Goal: Transaction & Acquisition: Book appointment/travel/reservation

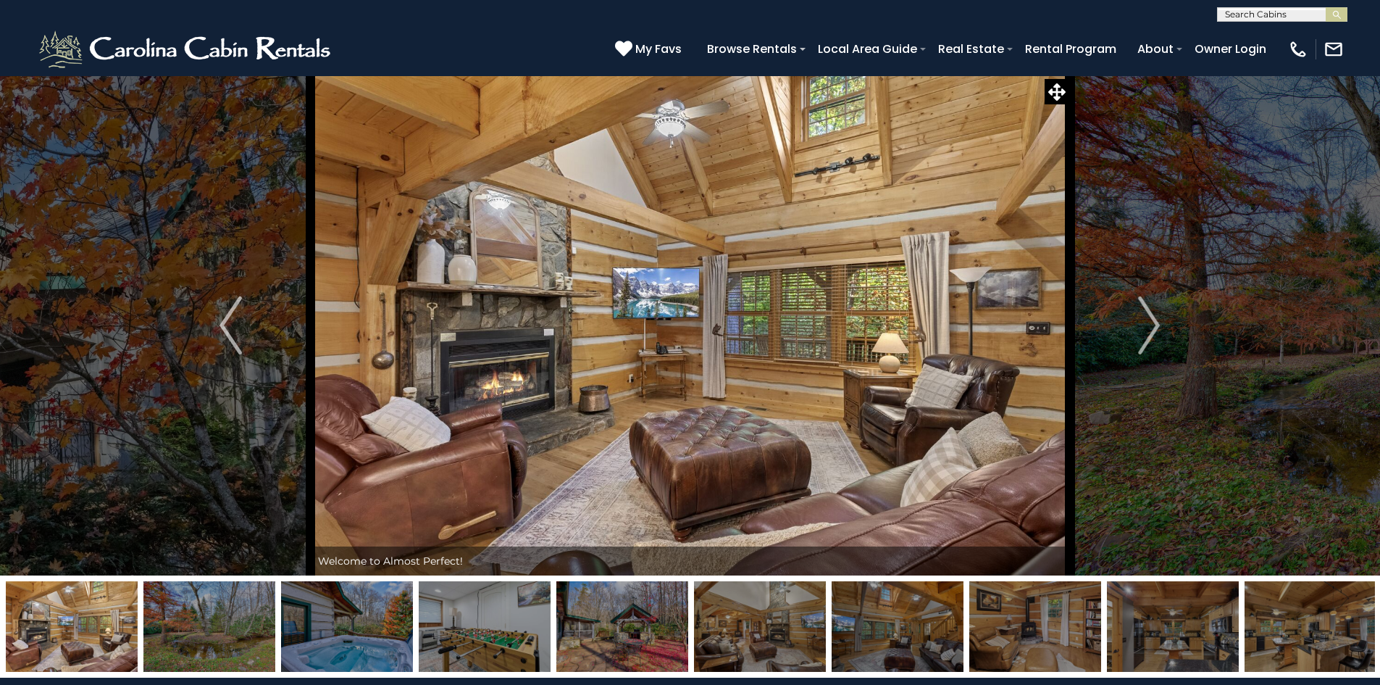
click at [386, 637] on img at bounding box center [347, 626] width 132 height 91
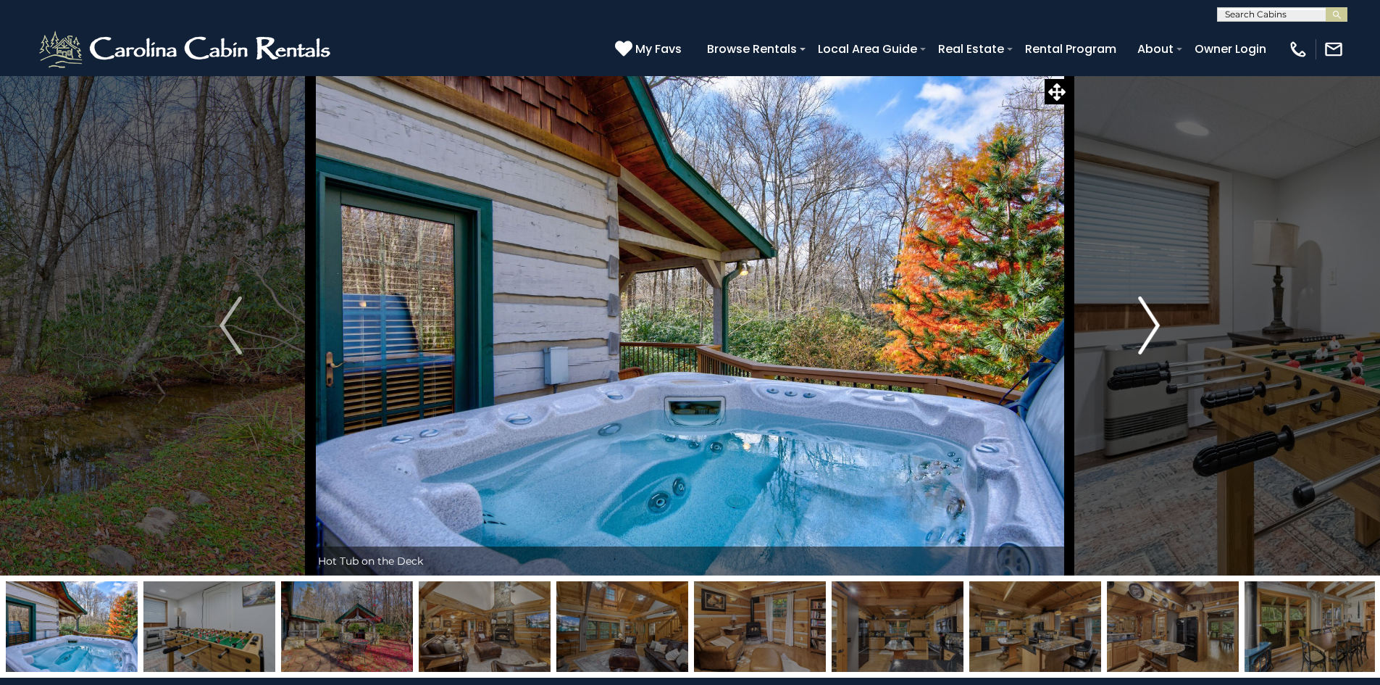
click at [1153, 324] on img "Next" at bounding box center [1149, 325] width 22 height 58
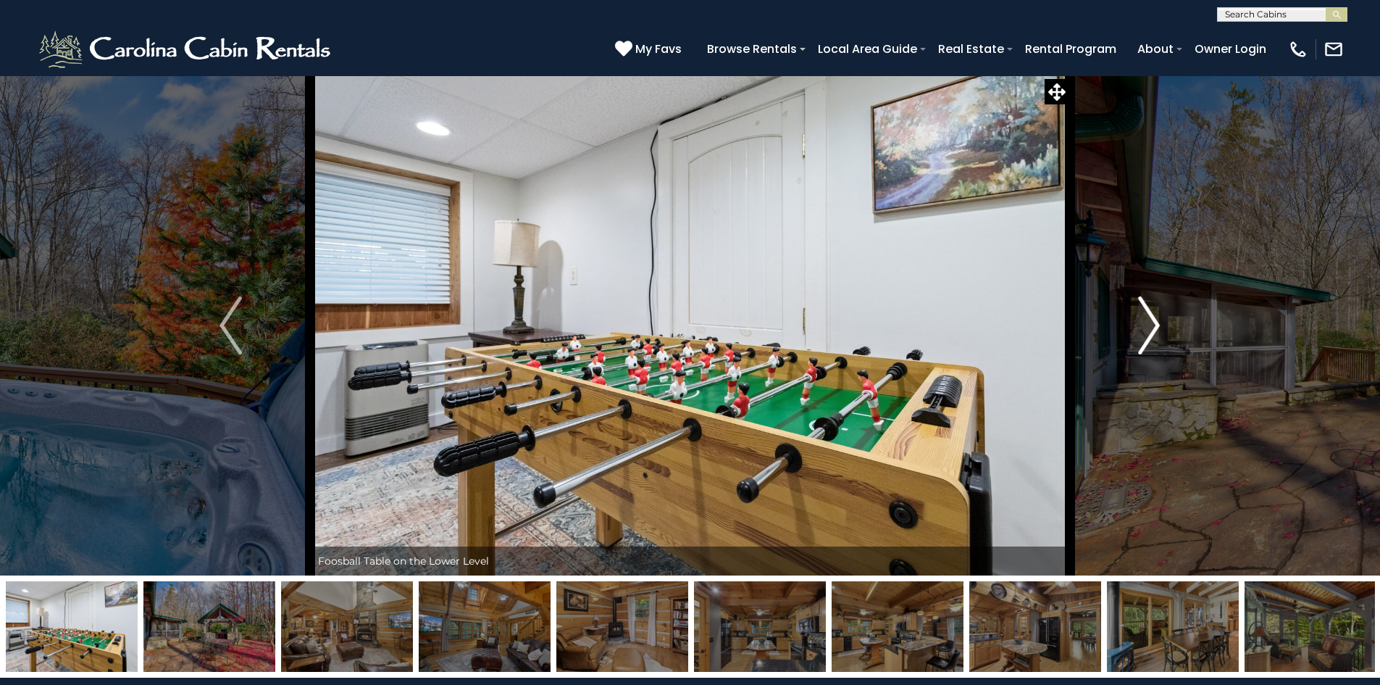
click at [1150, 328] on img "Next" at bounding box center [1149, 325] width 22 height 58
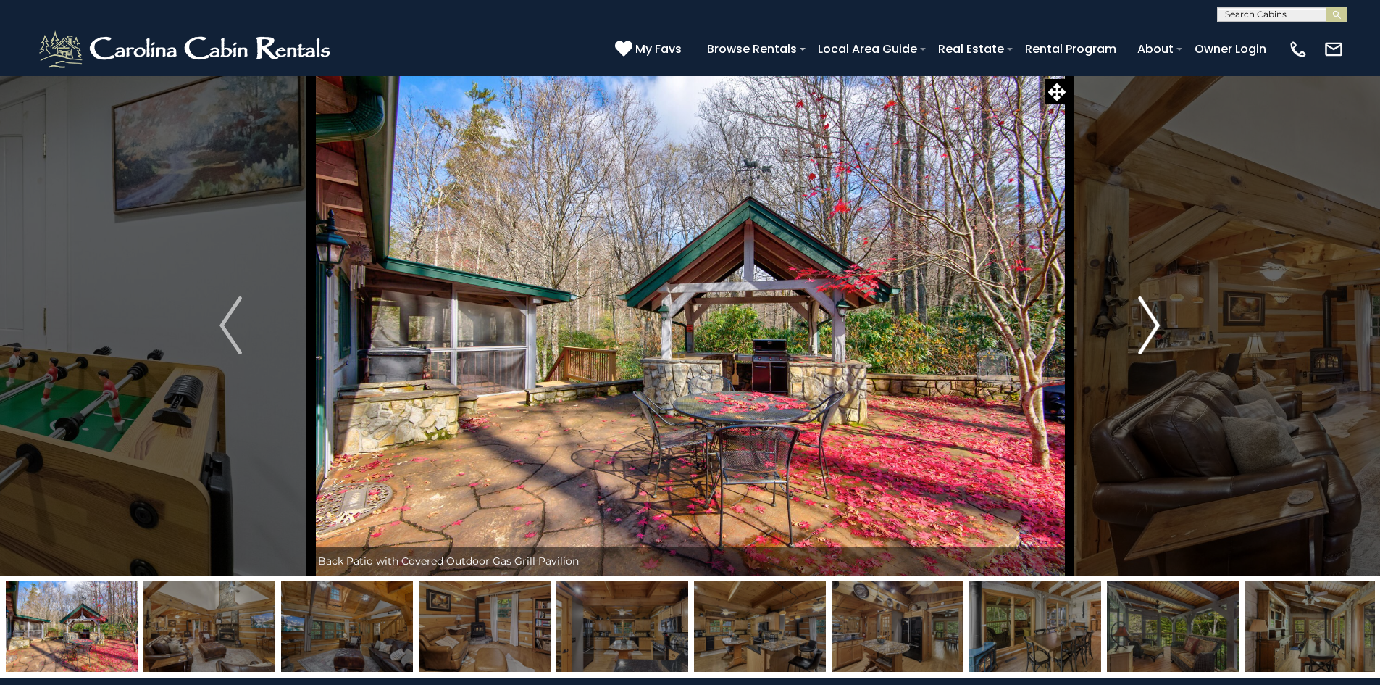
click at [1150, 328] on img "Next" at bounding box center [1149, 325] width 22 height 58
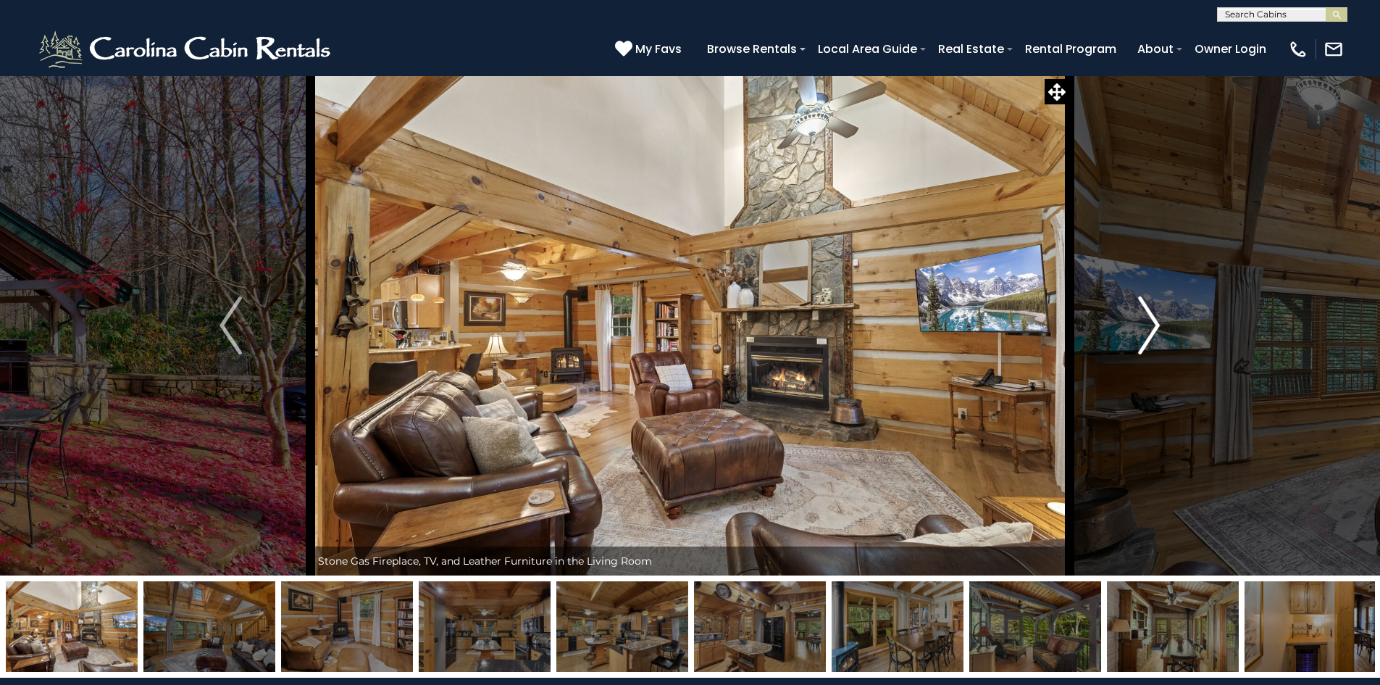
click at [1150, 328] on img "Next" at bounding box center [1149, 325] width 22 height 58
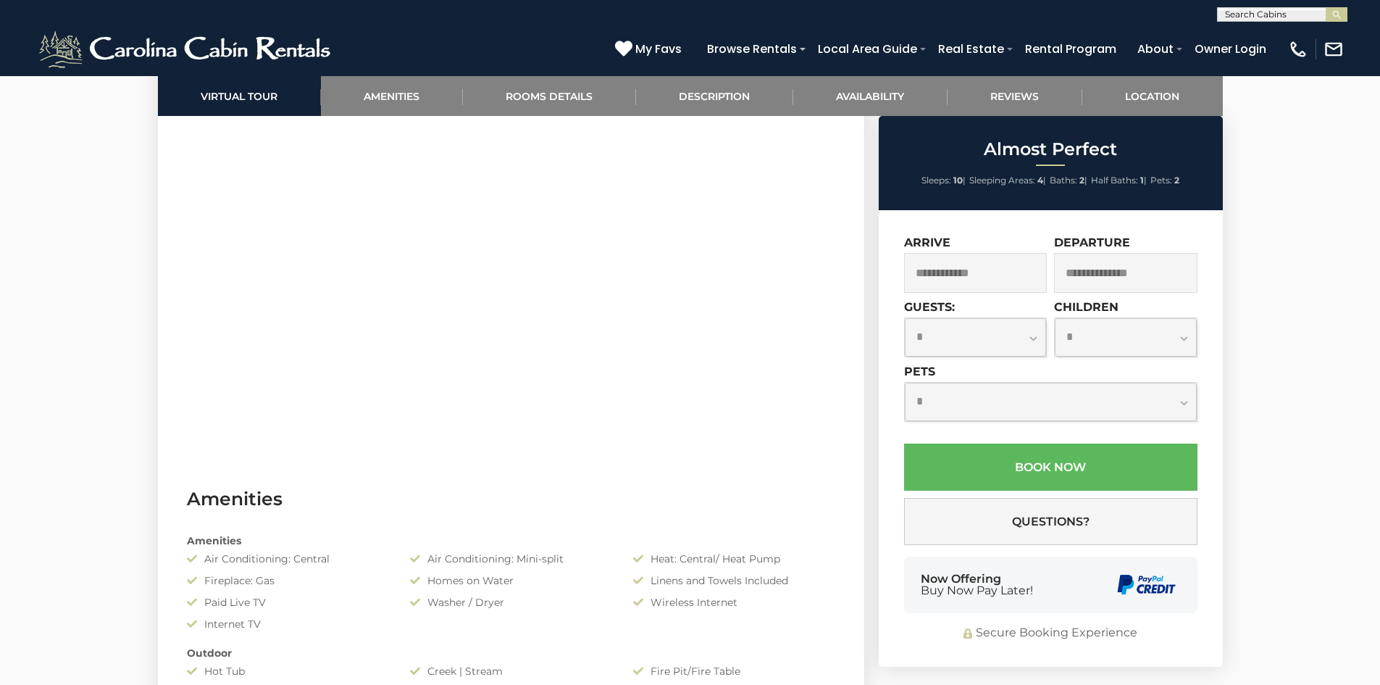
scroll to position [580, 0]
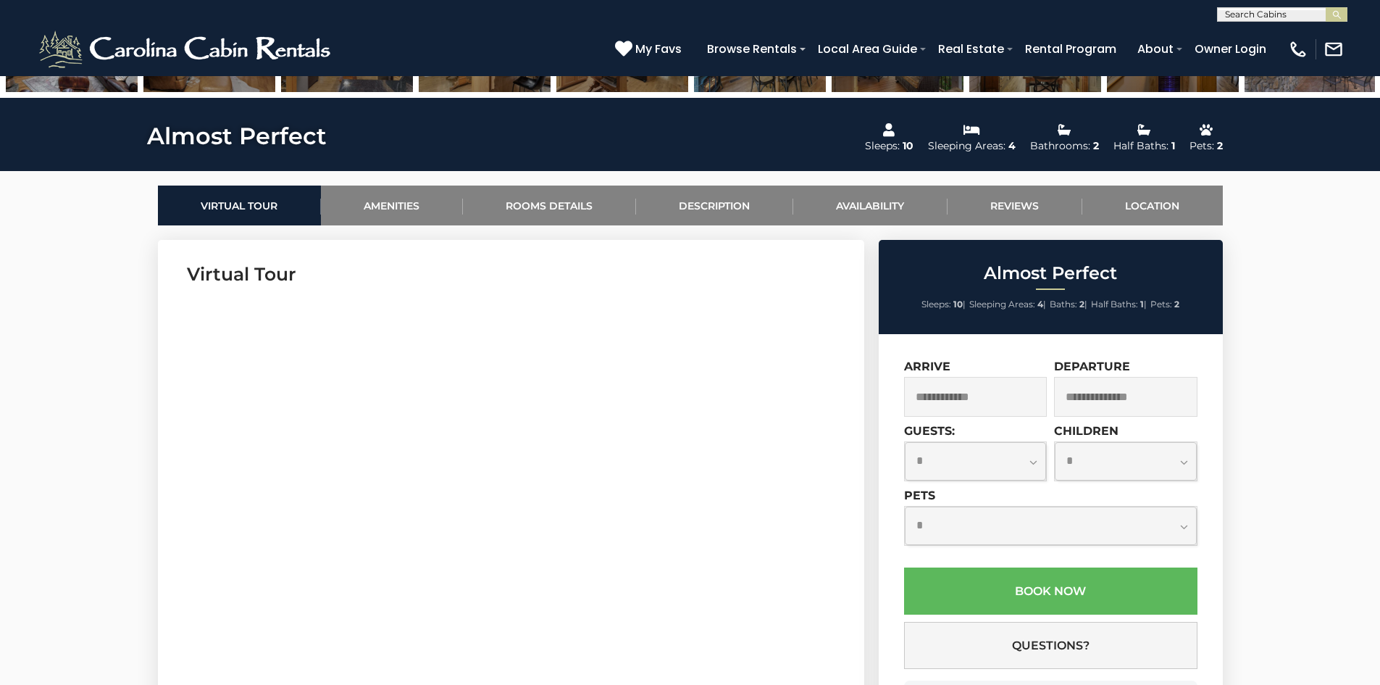
click at [1014, 401] on input "text" at bounding box center [975, 397] width 143 height 40
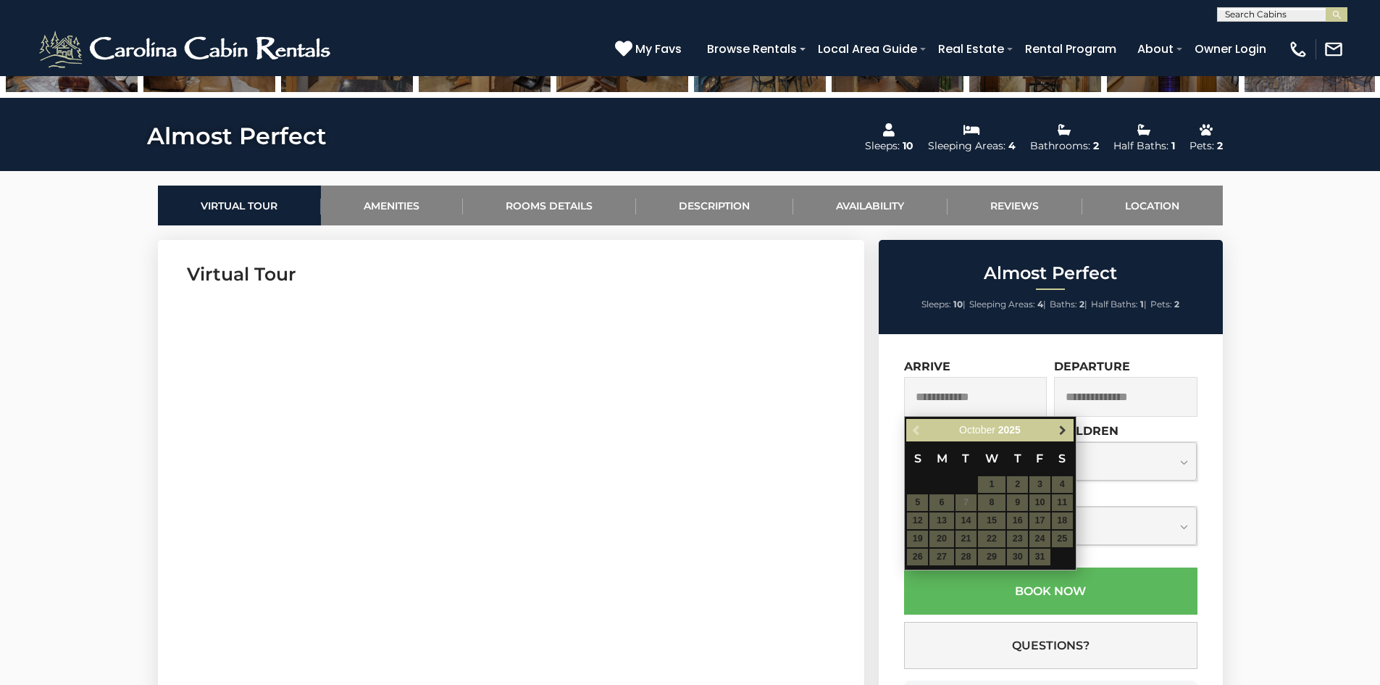
click at [1058, 429] on span "Next" at bounding box center [1063, 431] width 12 height 12
click at [1058, 428] on span "Next" at bounding box center [1063, 431] width 12 height 12
click at [919, 503] on table "S M T W T F S 1 2 3 4 5 6 7 8 9 10 11 12 13 14 15 16 17 18 19 20 21 22 23 24 25…" at bounding box center [989, 503] width 167 height 125
click at [948, 503] on table "S M T W T F S 1 2 3 4 5 6 7 8 9 10 11 12 13 14 15 16 17 18 19 20 21 22 23 24 25…" at bounding box center [989, 503] width 167 height 125
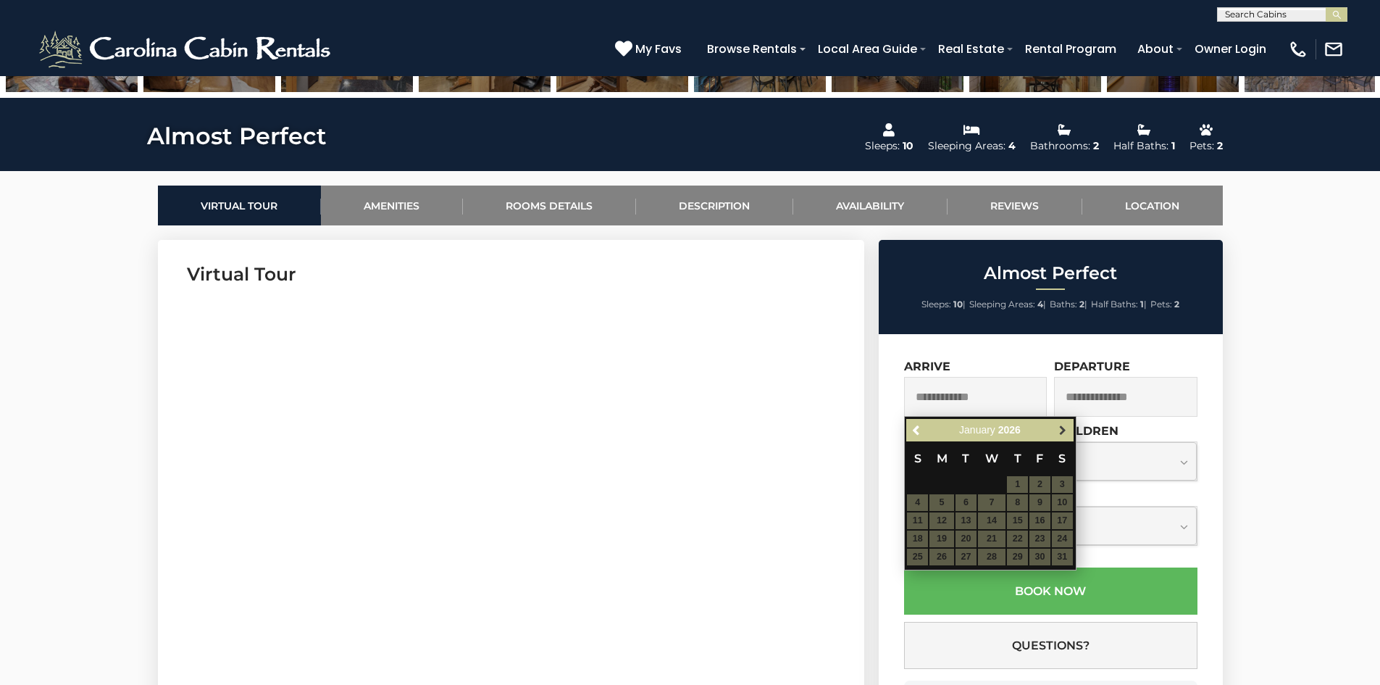
click at [1061, 425] on span "Next" at bounding box center [1063, 431] width 12 height 12
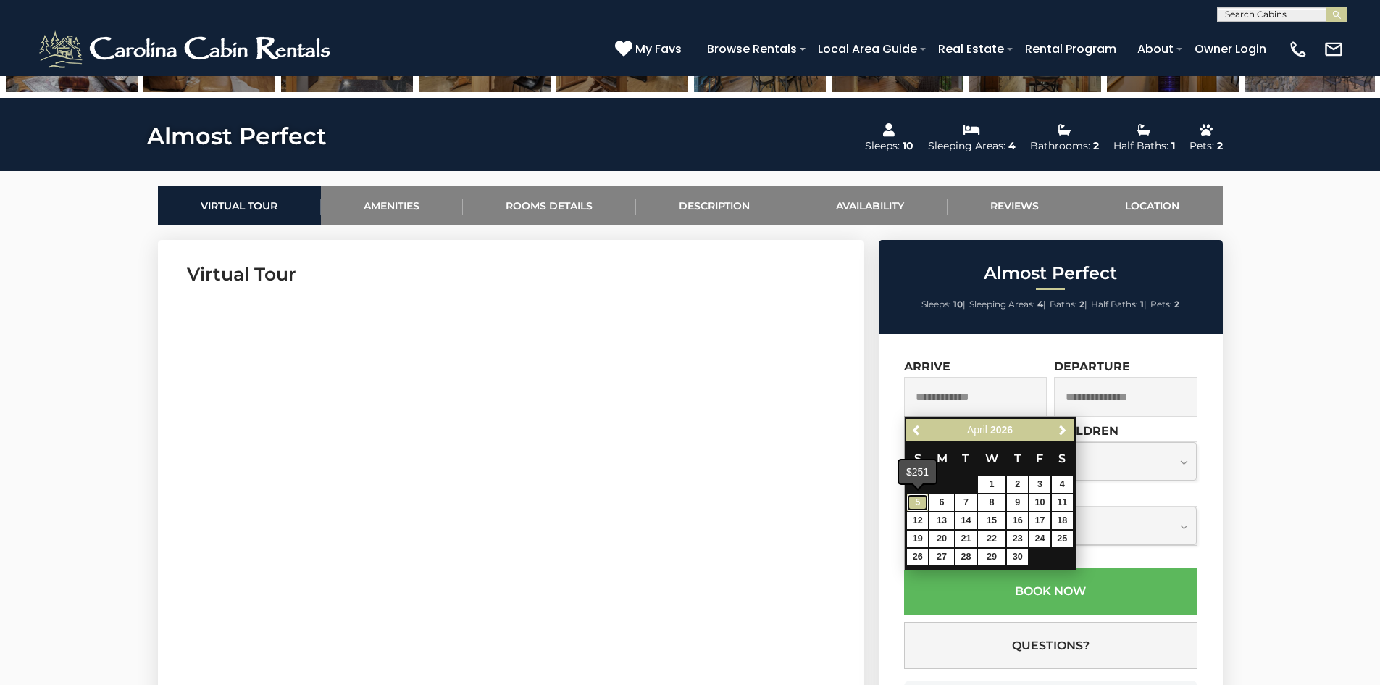
click at [918, 506] on link "5" at bounding box center [917, 502] width 21 height 17
type input "**********"
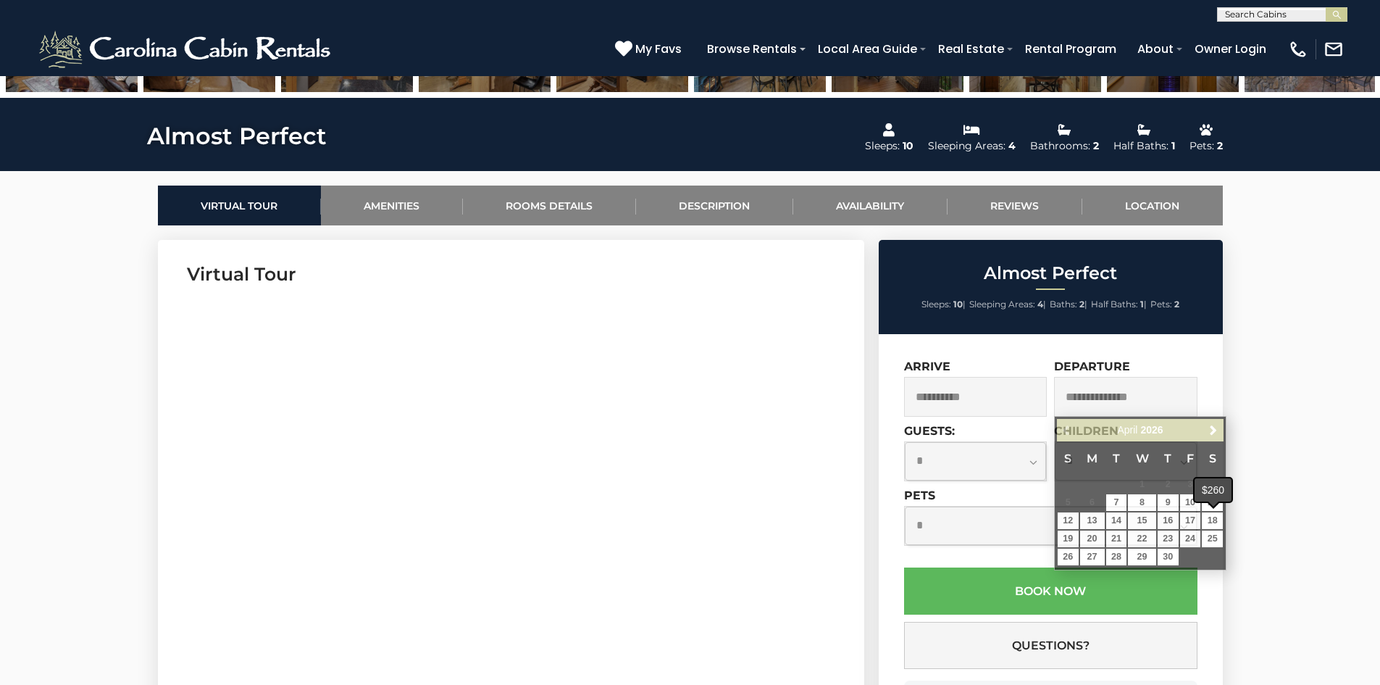
click at [1211, 501] on div "$260" at bounding box center [1213, 489] width 37 height 23
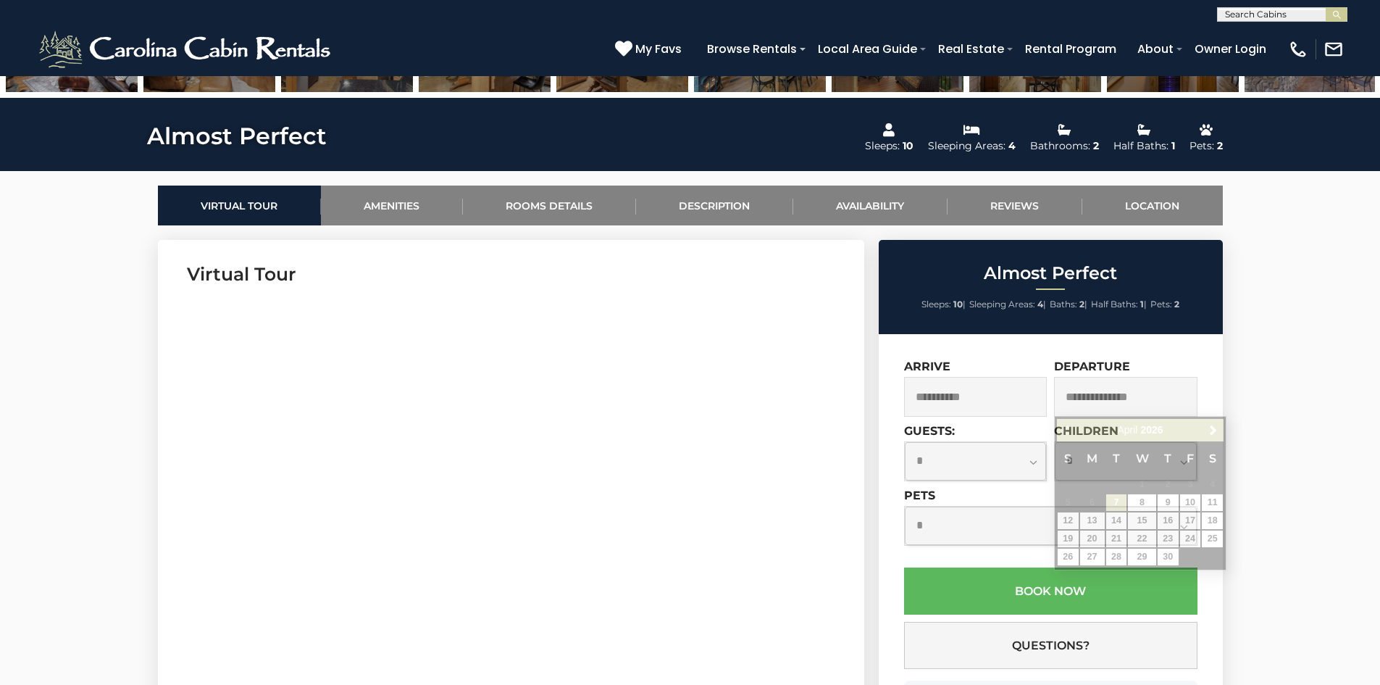
click at [1157, 399] on input "text" at bounding box center [1125, 397] width 143 height 40
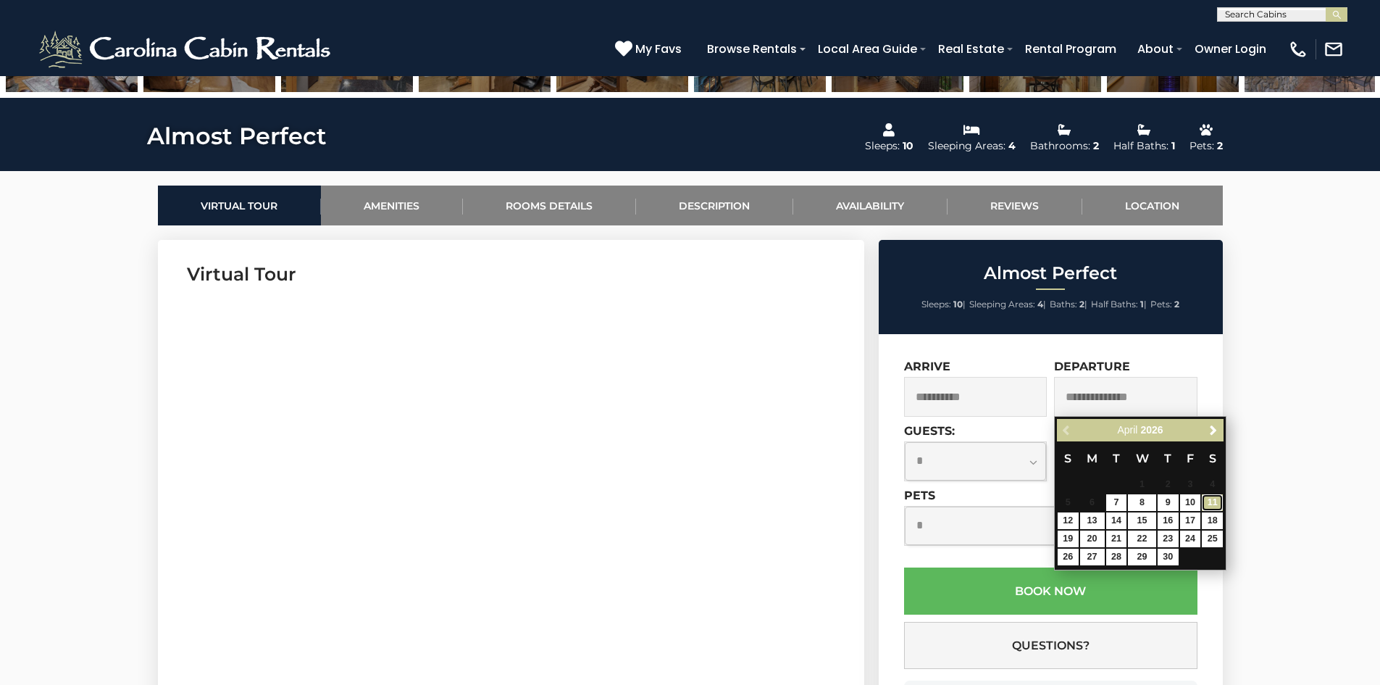
click at [1217, 496] on link "11" at bounding box center [1212, 502] width 21 height 17
type input "**********"
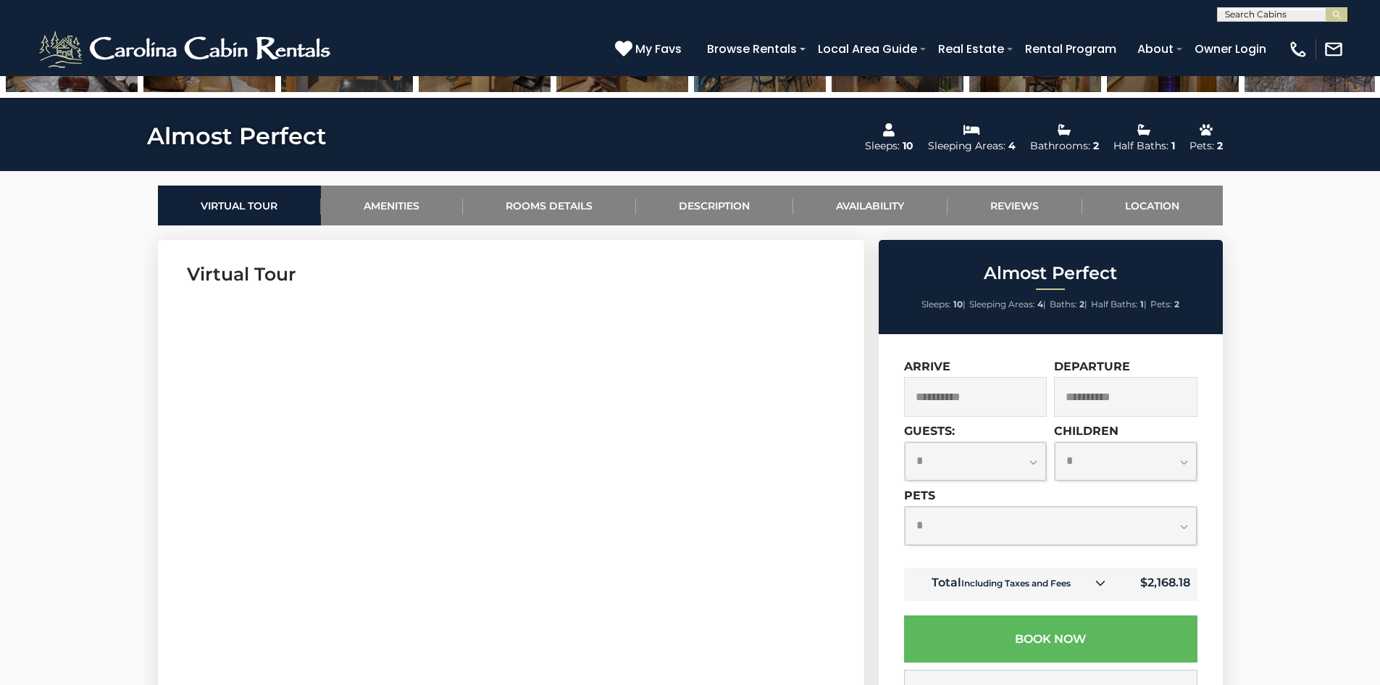
click at [1032, 457] on select "**********" at bounding box center [976, 461] width 142 height 38
click at [905, 442] on select "**********" at bounding box center [976, 461] width 142 height 38
click at [1031, 465] on select "**********" at bounding box center [976, 461] width 142 height 38
select select "**"
click at [905, 442] on select "**********" at bounding box center [976, 461] width 142 height 38
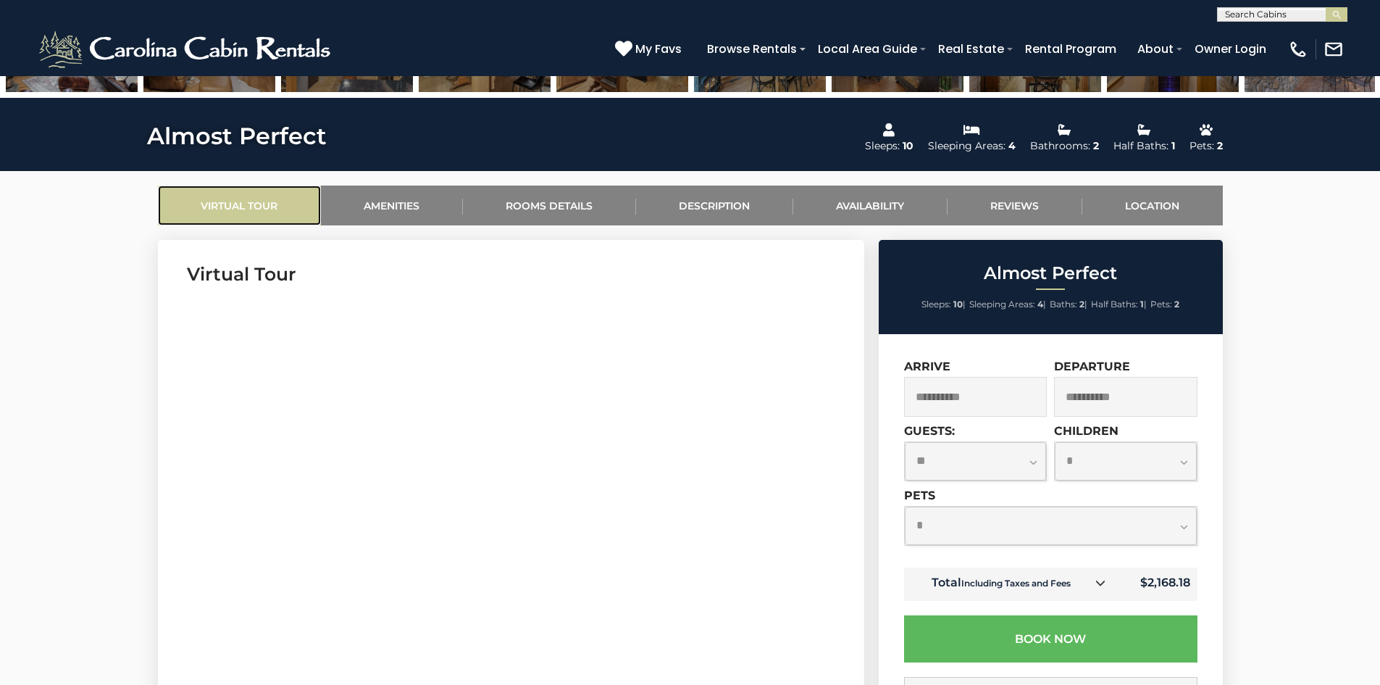
click at [240, 212] on link "Virtual Tour" at bounding box center [239, 205] width 163 height 40
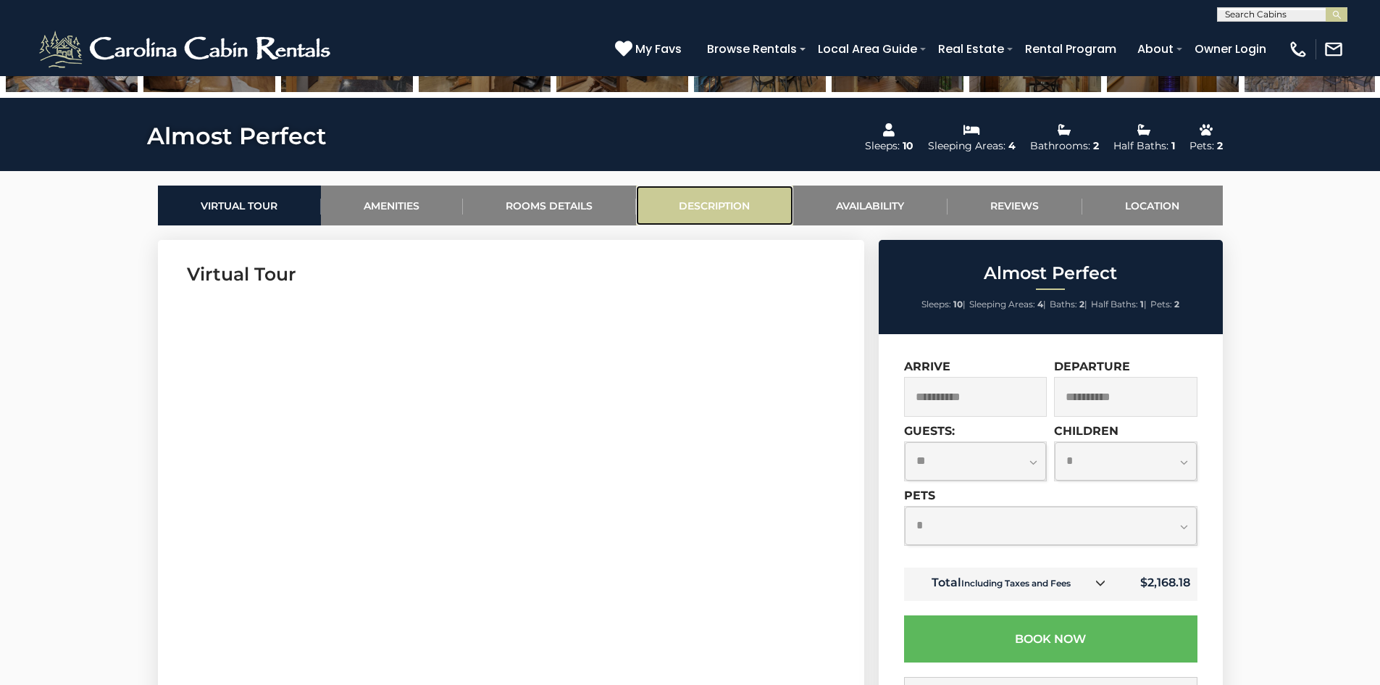
click at [709, 206] on link "Description" at bounding box center [714, 205] width 157 height 40
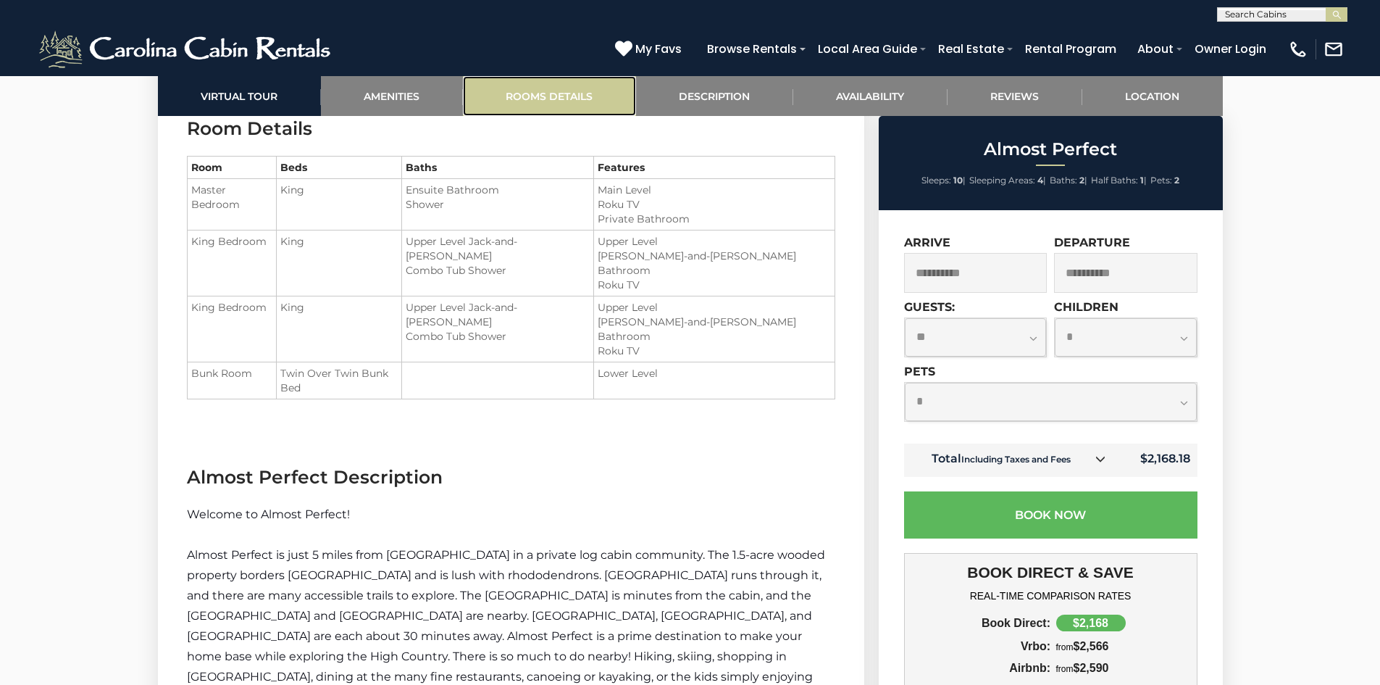
click at [559, 100] on link "Rooms Details" at bounding box center [549, 96] width 173 height 40
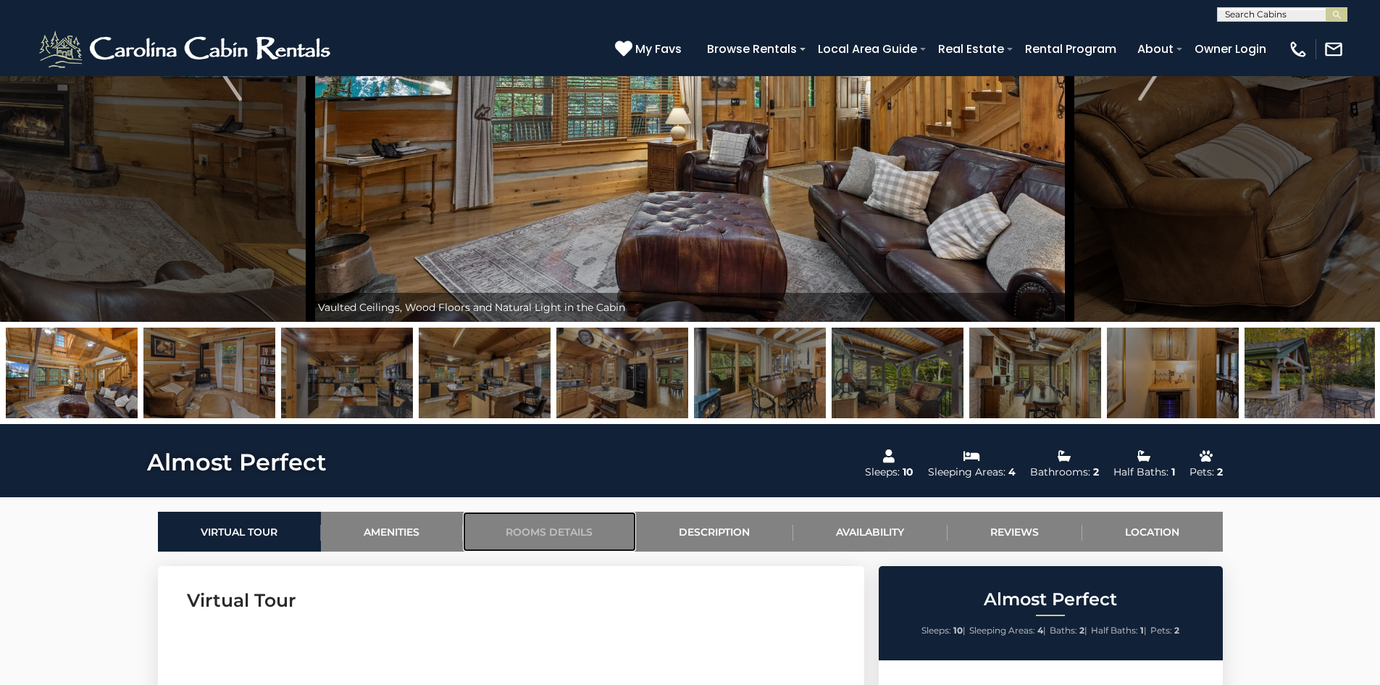
scroll to position [0, 0]
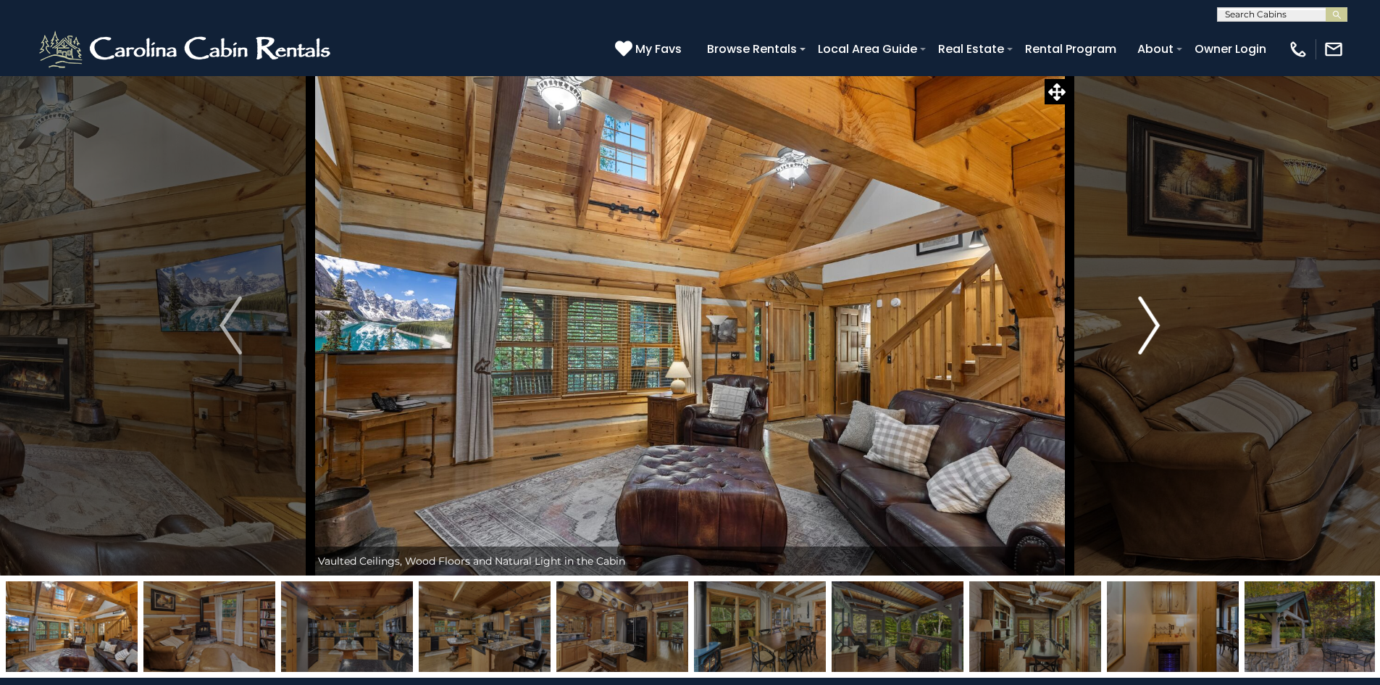
click at [1150, 327] on img "Next" at bounding box center [1149, 325] width 22 height 58
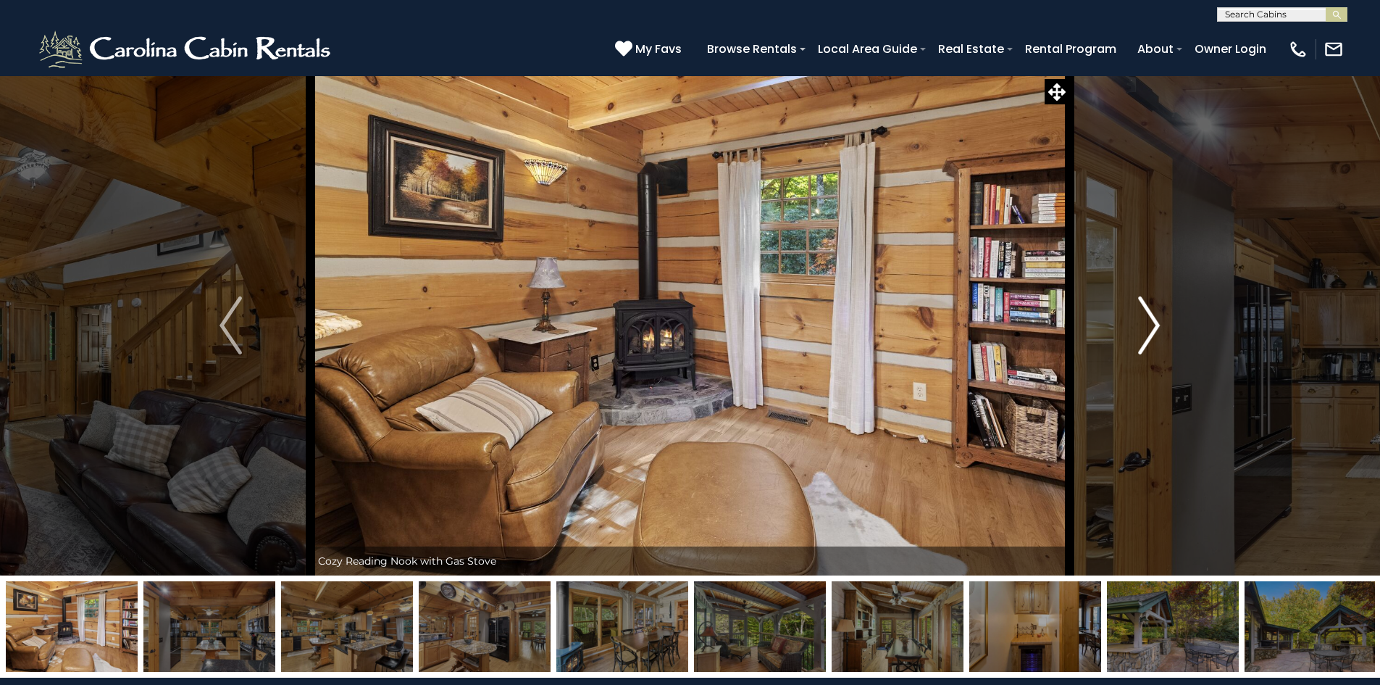
click at [1148, 327] on img "Next" at bounding box center [1149, 325] width 22 height 58
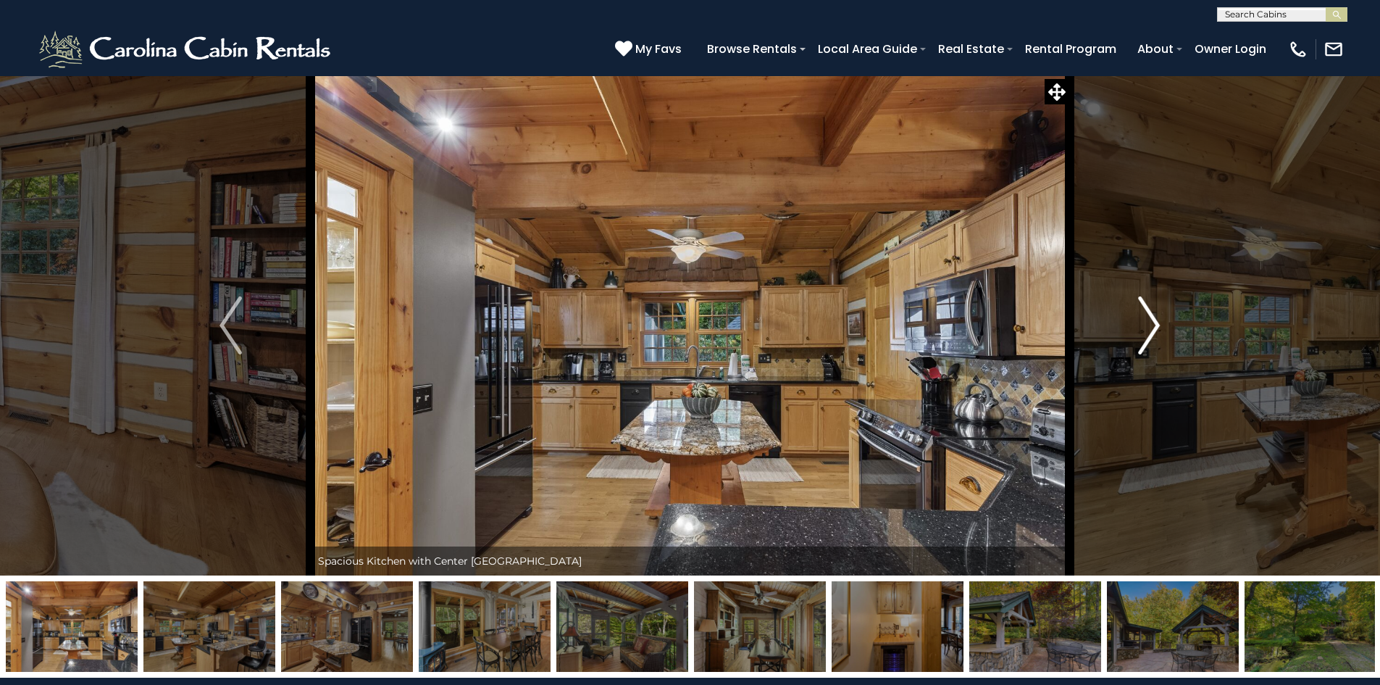
click at [1148, 326] on img "Next" at bounding box center [1149, 325] width 22 height 58
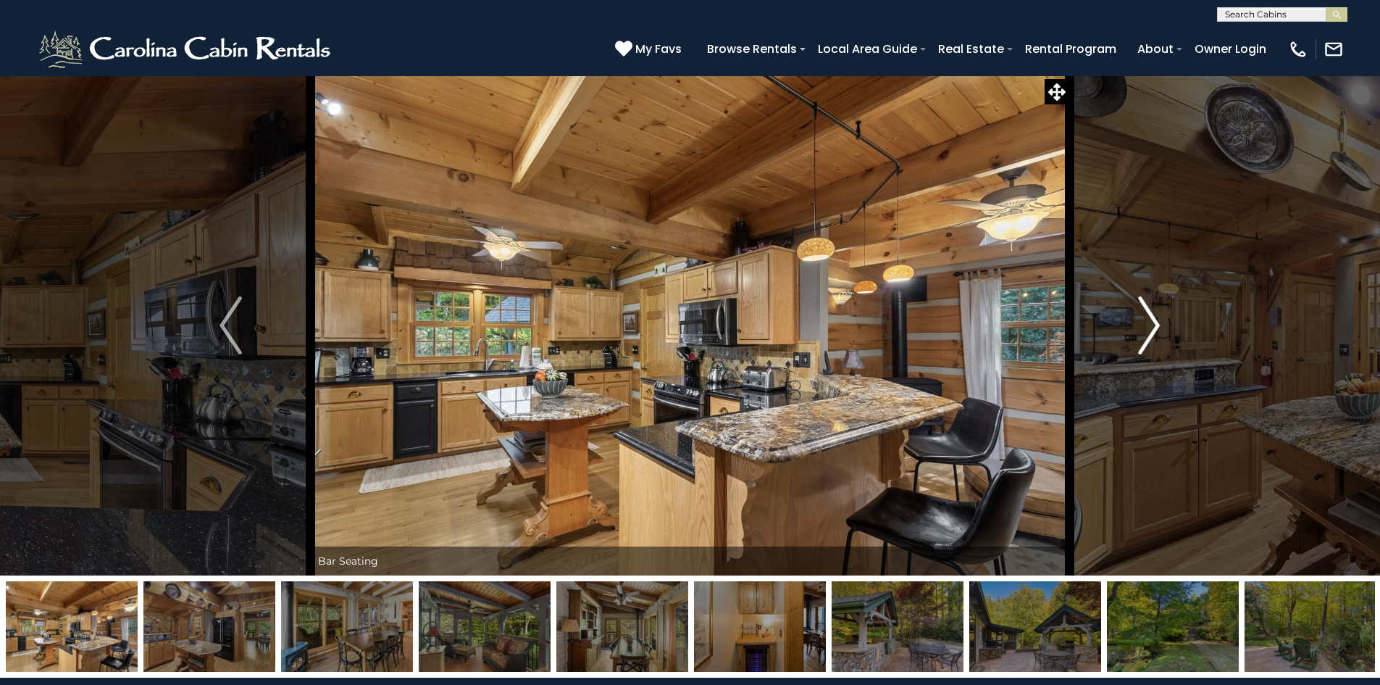
click at [1148, 325] on img "Next" at bounding box center [1149, 325] width 22 height 58
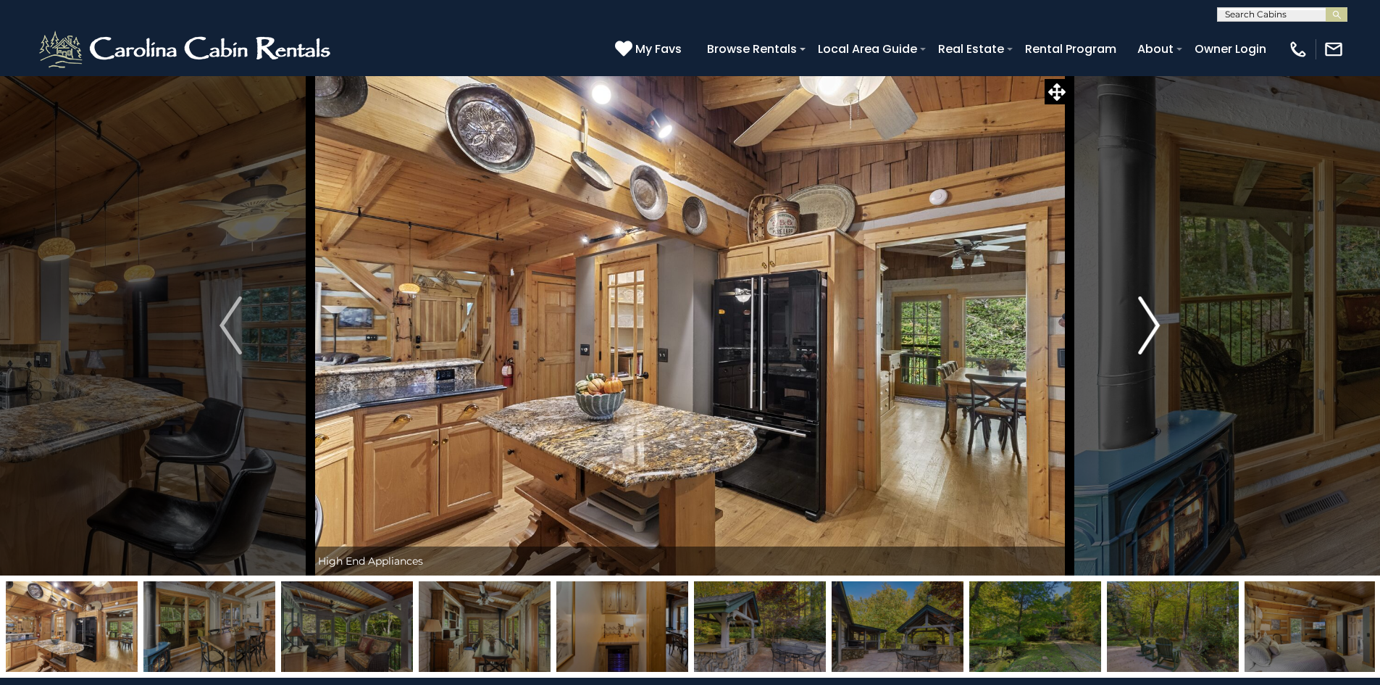
click at [1148, 325] on img "Next" at bounding box center [1149, 325] width 22 height 58
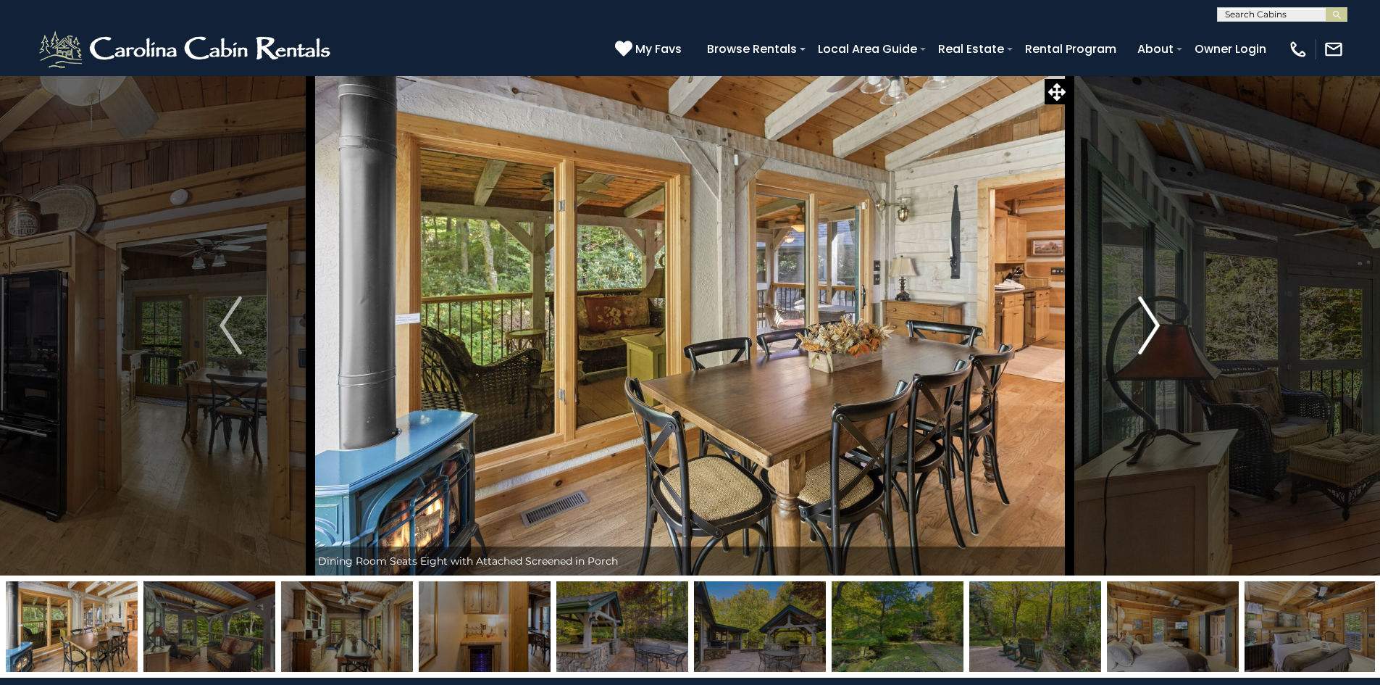
click at [1148, 325] on img "Next" at bounding box center [1149, 325] width 22 height 58
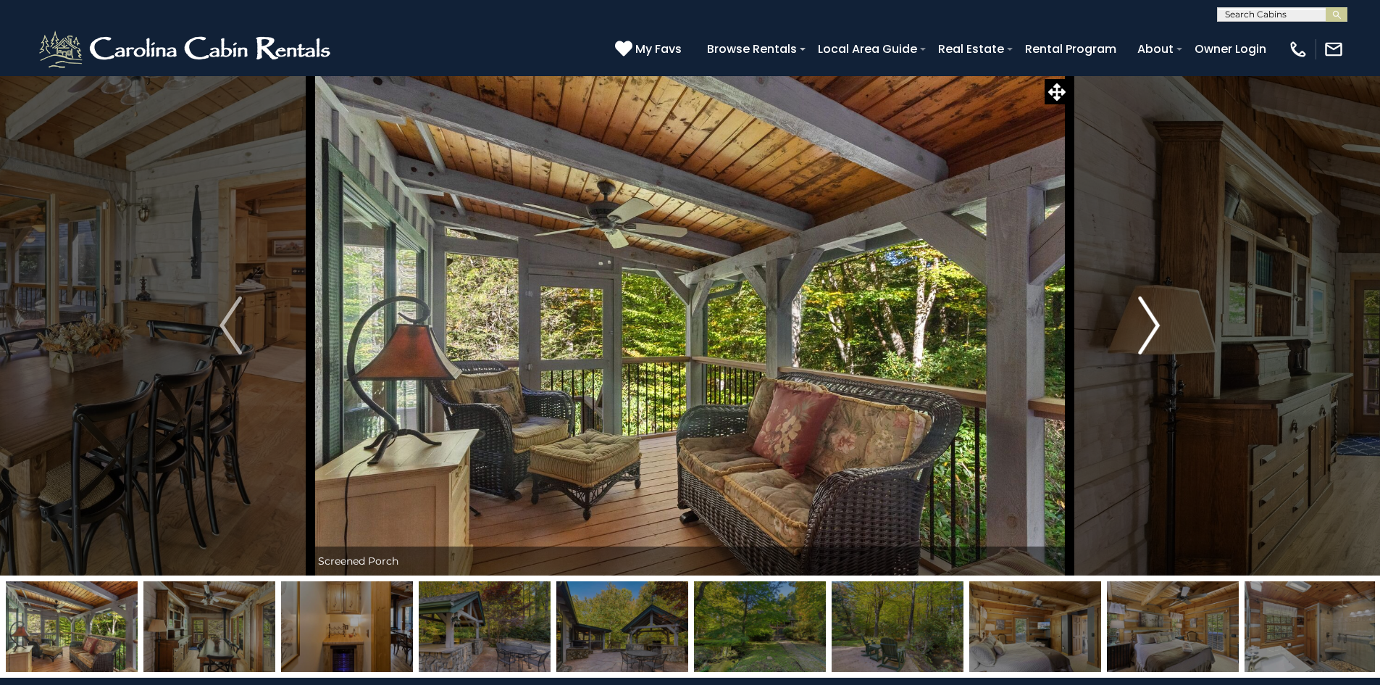
click at [1148, 326] on img "Next" at bounding box center [1149, 325] width 22 height 58
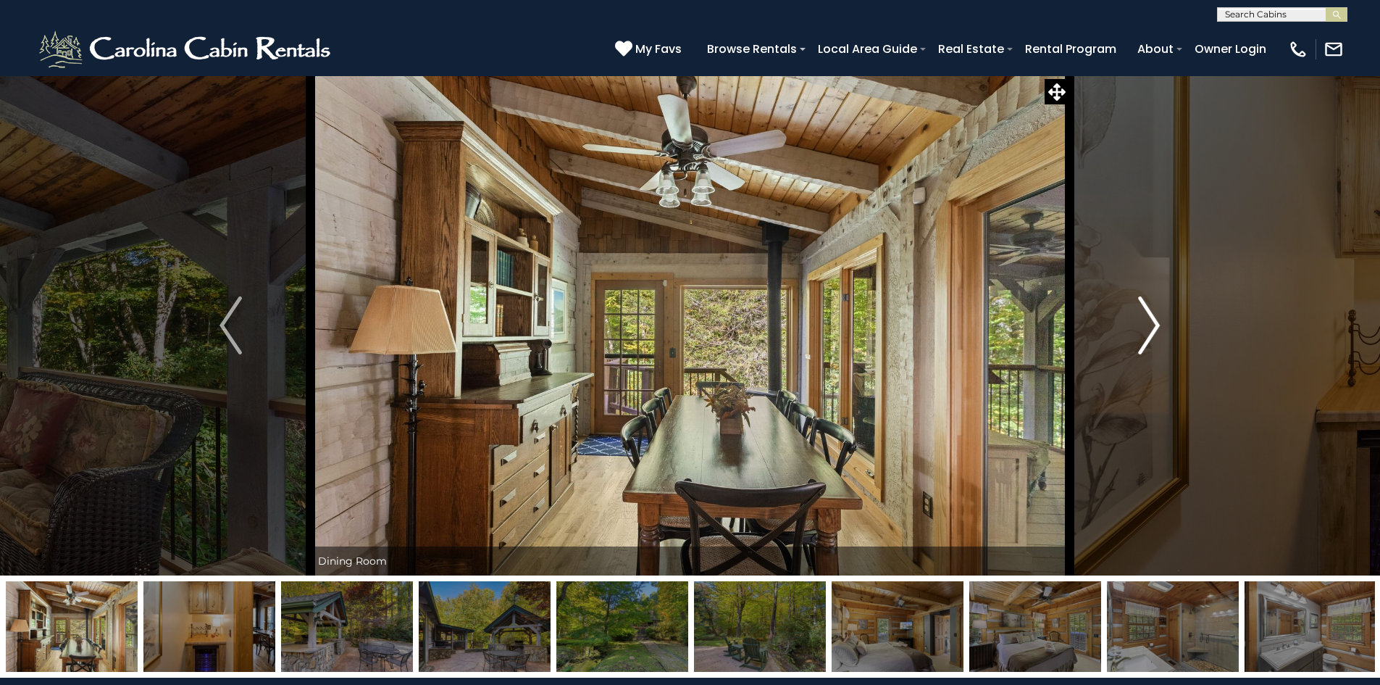
click at [1148, 326] on img "Next" at bounding box center [1149, 325] width 22 height 58
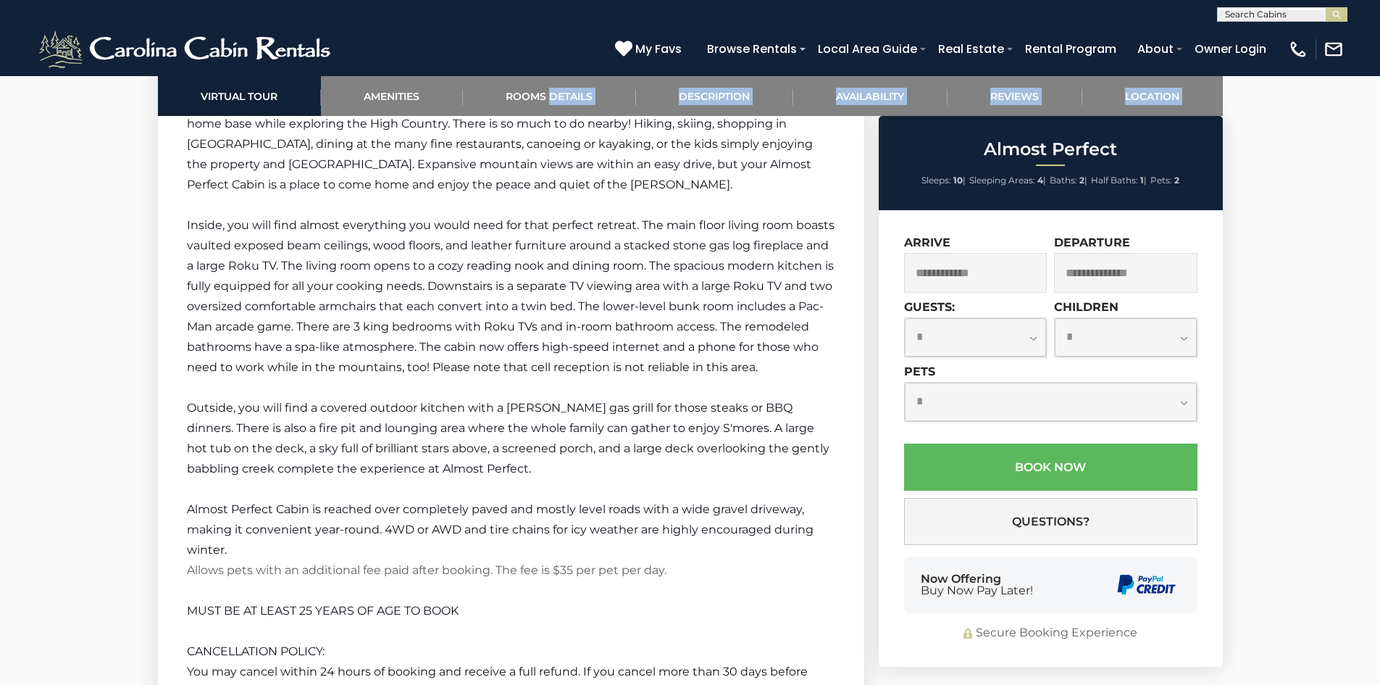
scroll to position [2396, 0]
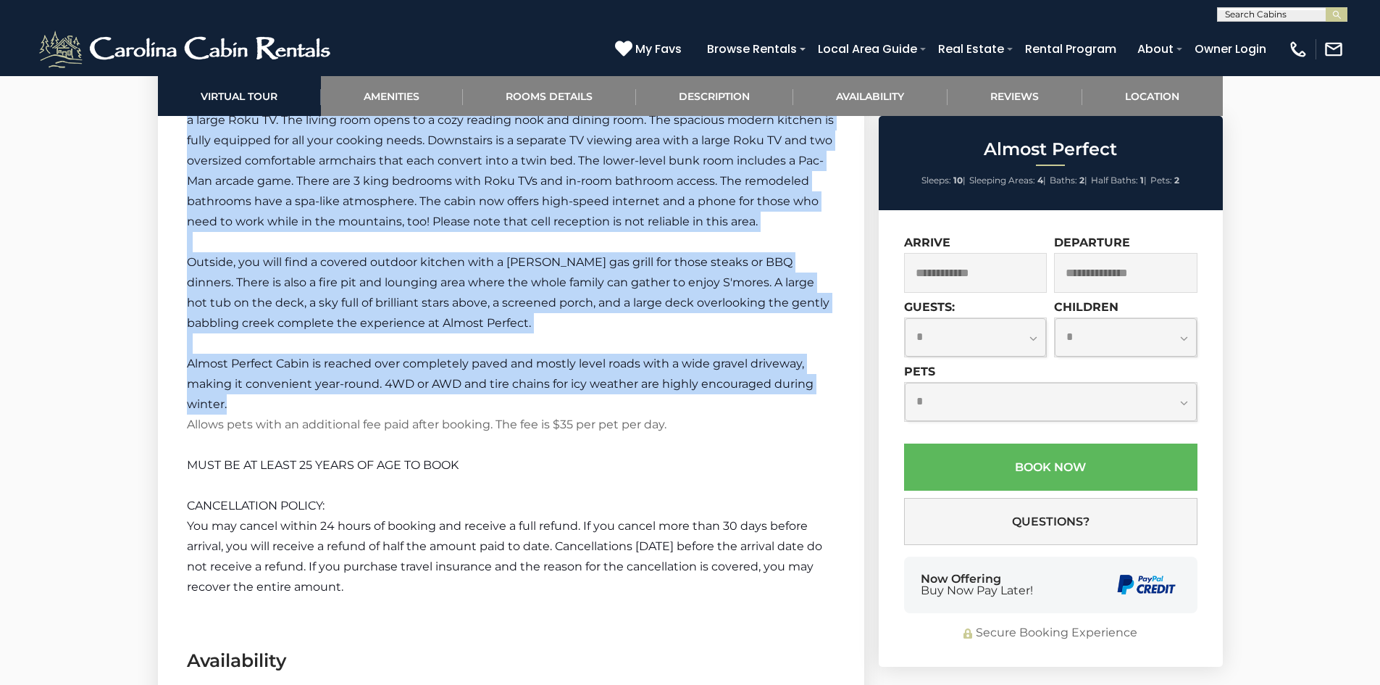
drag, startPoint x: 188, startPoint y: 227, endPoint x: 743, endPoint y: 351, distance: 568.5
click at [743, 351] on div "Welcome to Almost Perfect! Almost Perfect is just 5 miles from Blowing Rock in …" at bounding box center [511, 211] width 648 height 771
copy div "Welcome to Almost Perfect! Almost Perfect is just 5 miles from Blowing Rock in …"
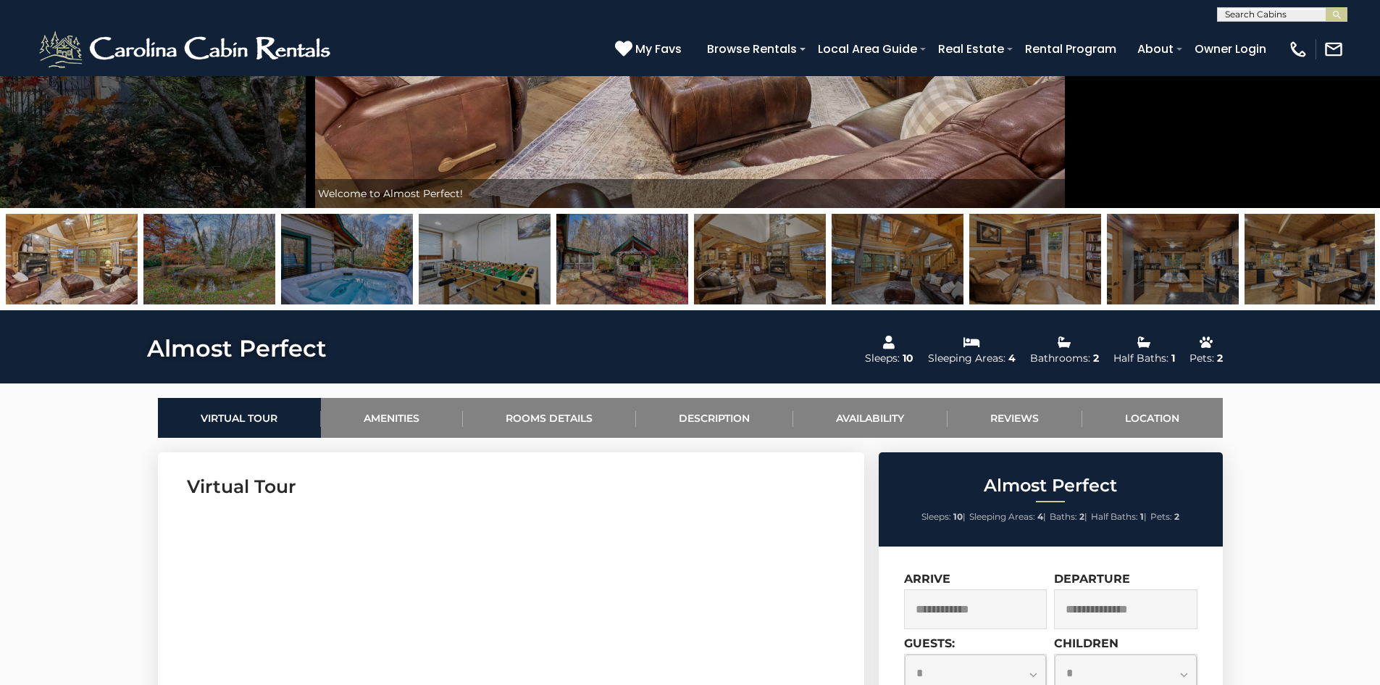
scroll to position [150, 0]
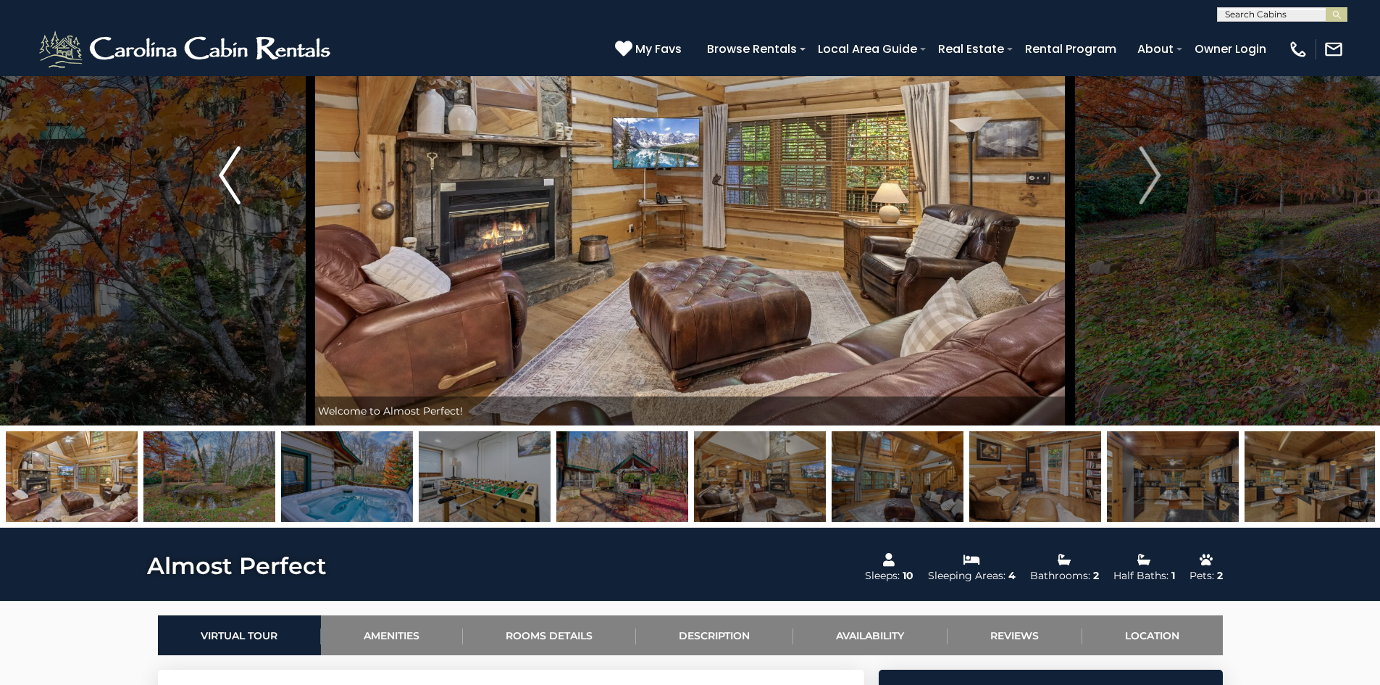
click at [243, 177] on button "Previous" at bounding box center [230, 175] width 162 height 500
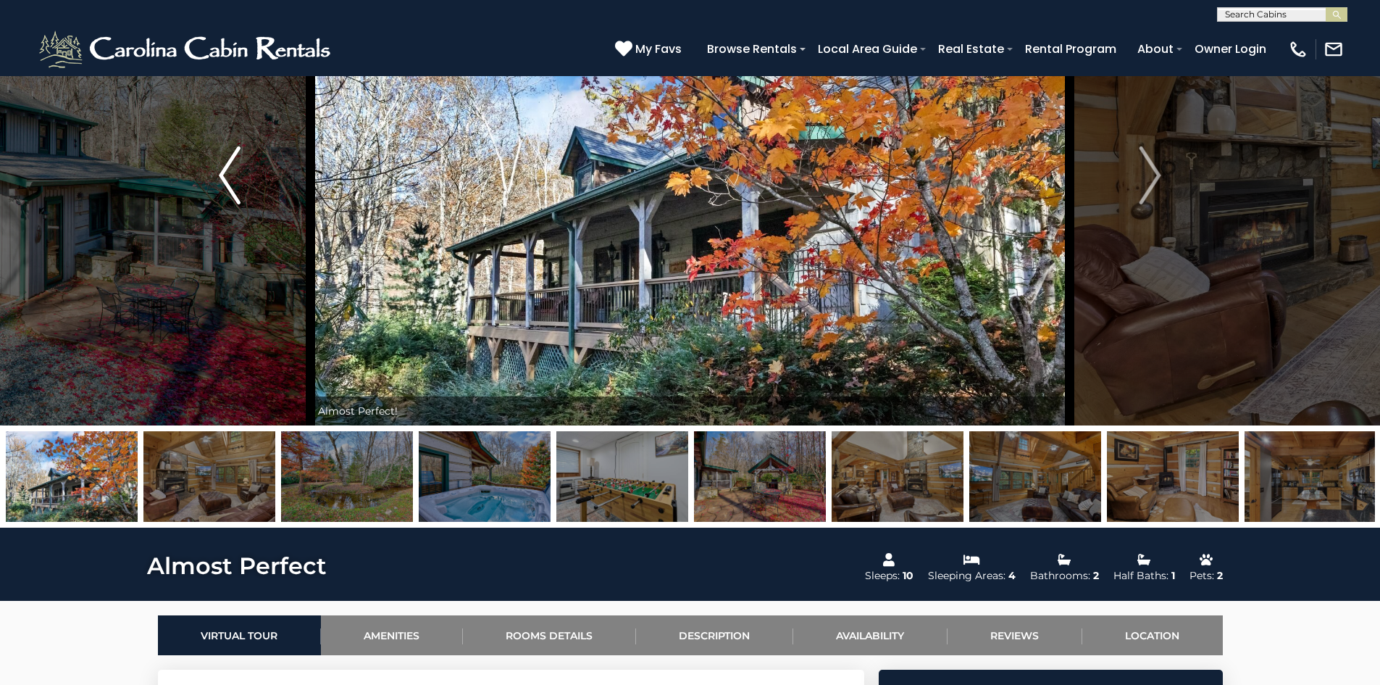
click at [230, 184] on img "Previous" at bounding box center [230, 175] width 22 height 58
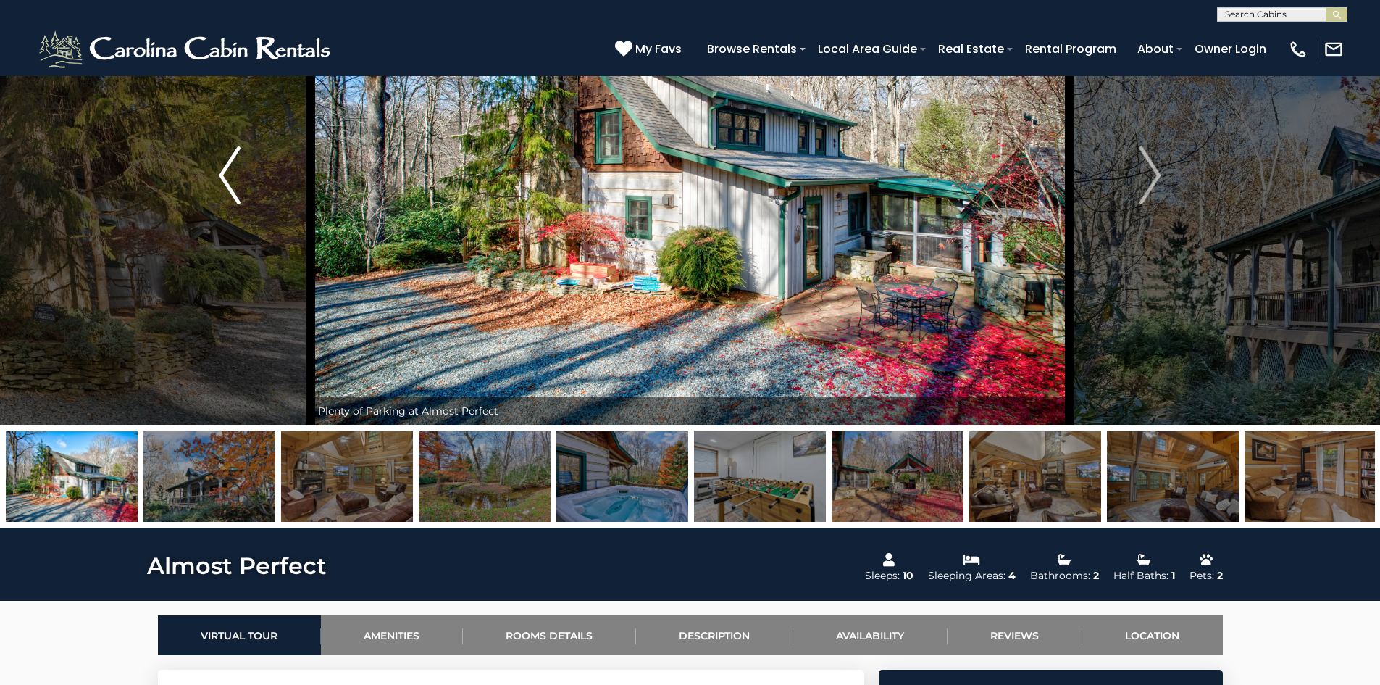
click at [220, 174] on img "Previous" at bounding box center [230, 175] width 22 height 58
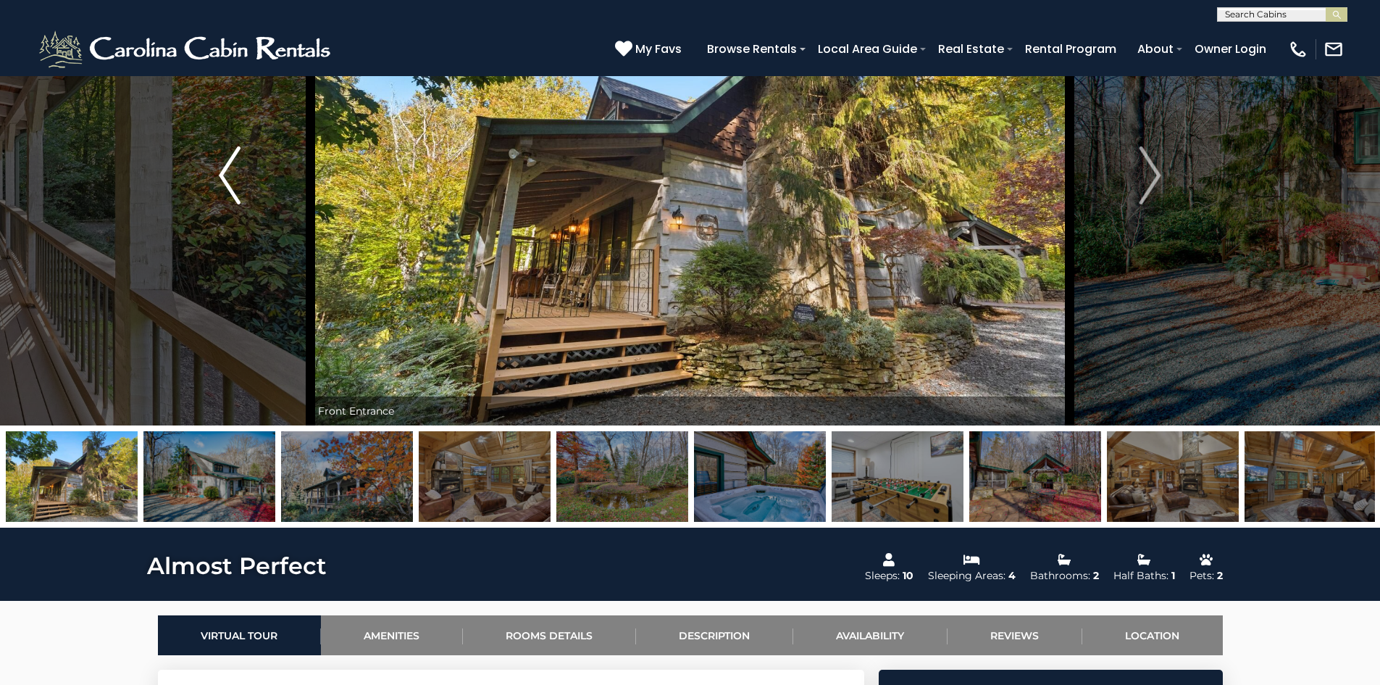
click at [227, 180] on img "Previous" at bounding box center [230, 175] width 22 height 58
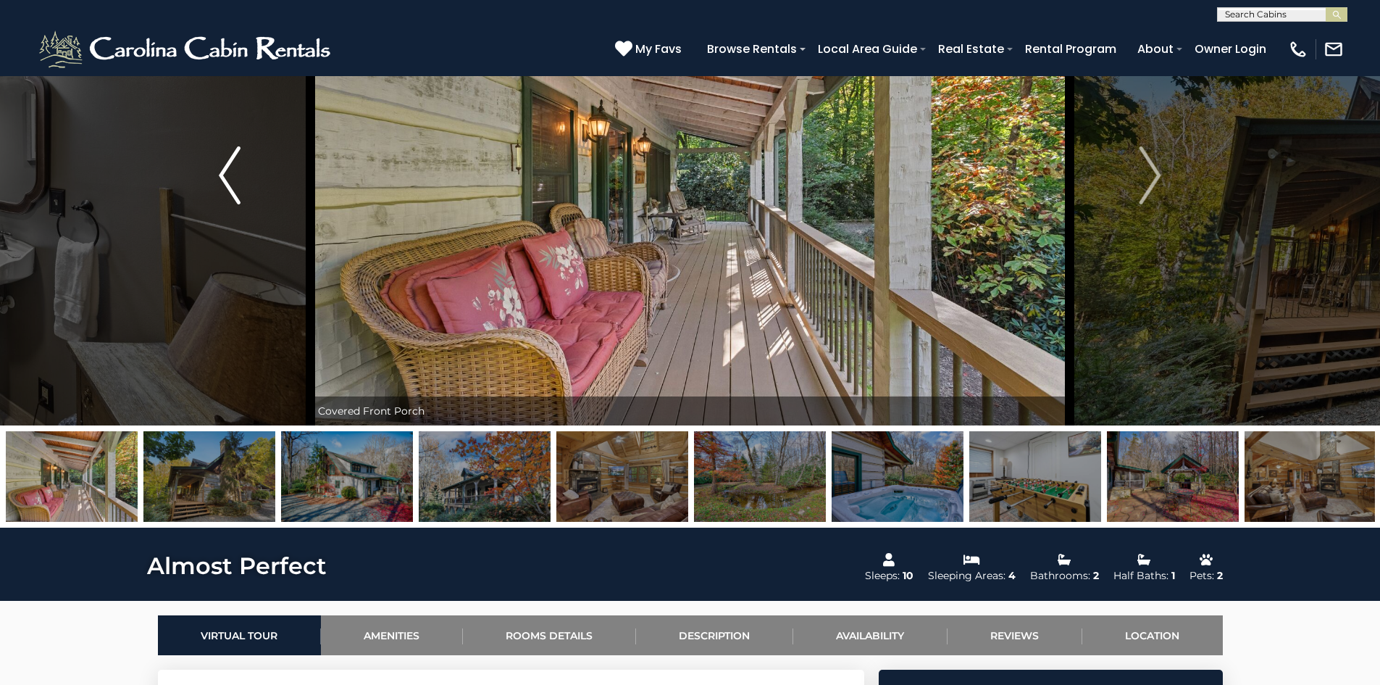
click at [227, 180] on img "Previous" at bounding box center [230, 175] width 22 height 58
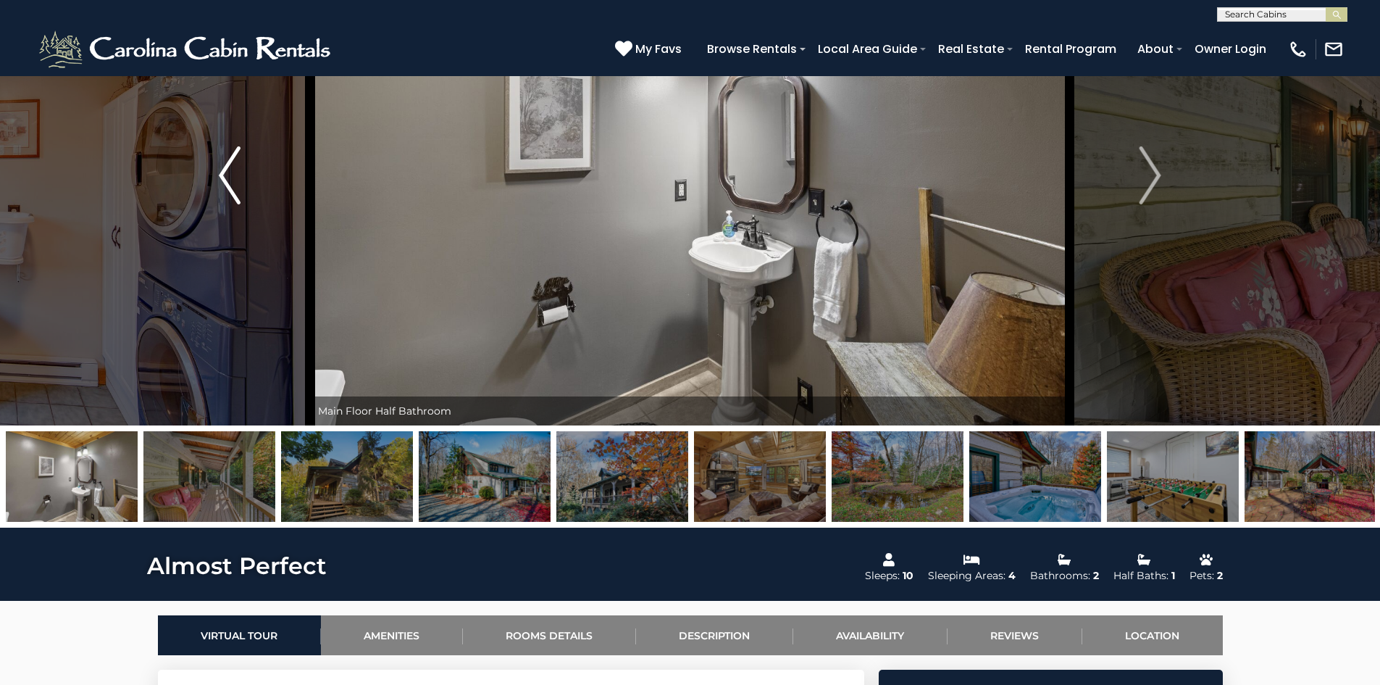
click at [230, 184] on img "Previous" at bounding box center [230, 175] width 22 height 58
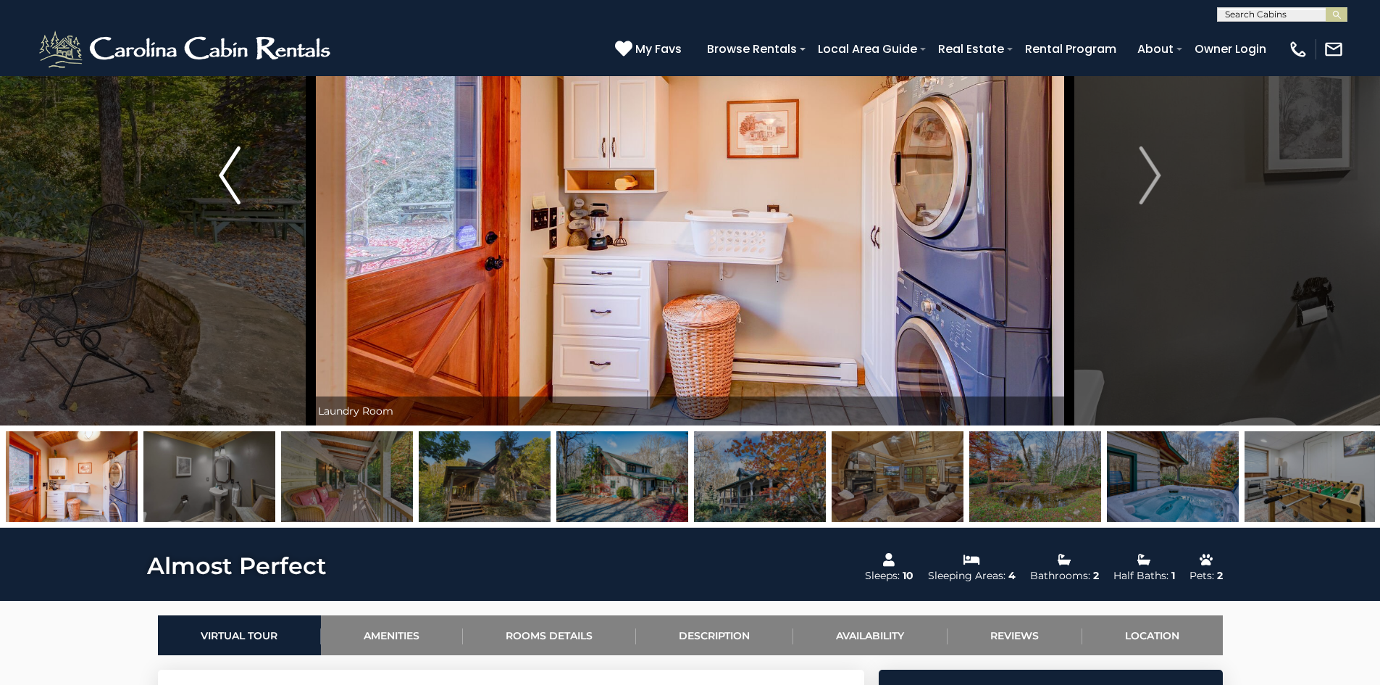
click at [230, 184] on img "Previous" at bounding box center [230, 175] width 22 height 58
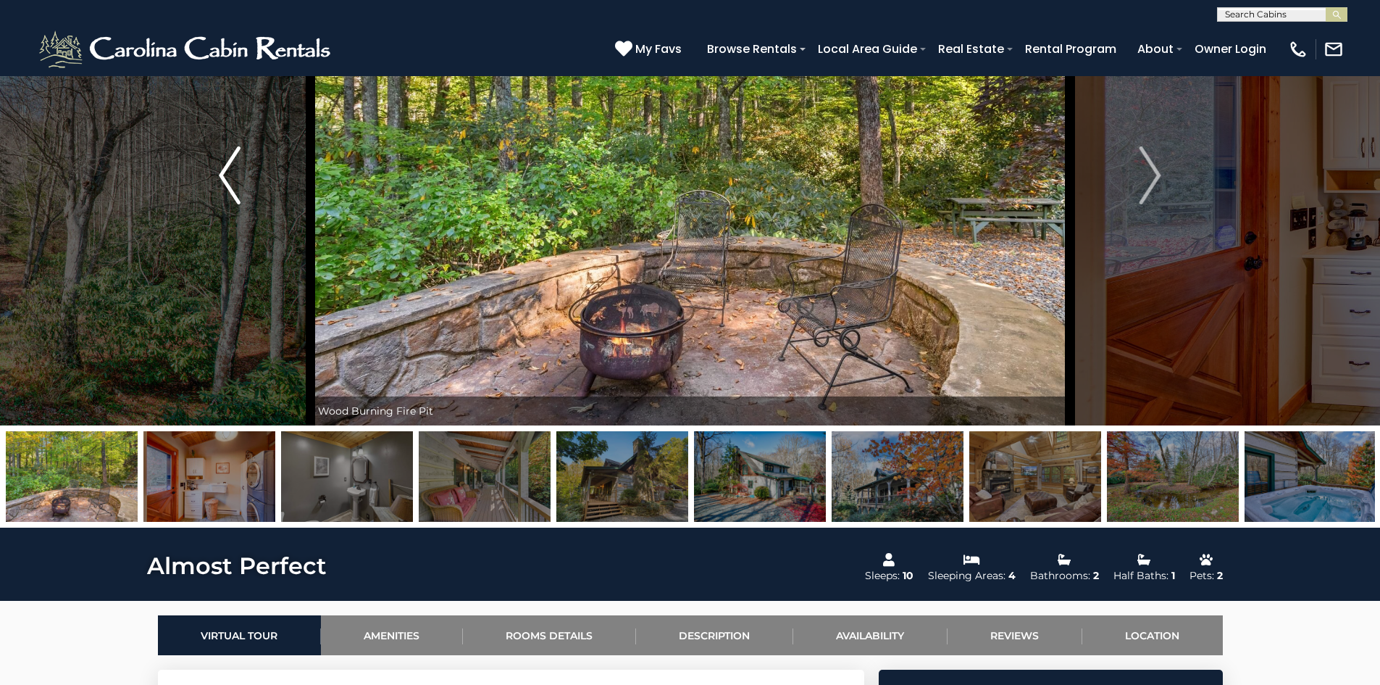
click at [230, 184] on img "Previous" at bounding box center [230, 175] width 22 height 58
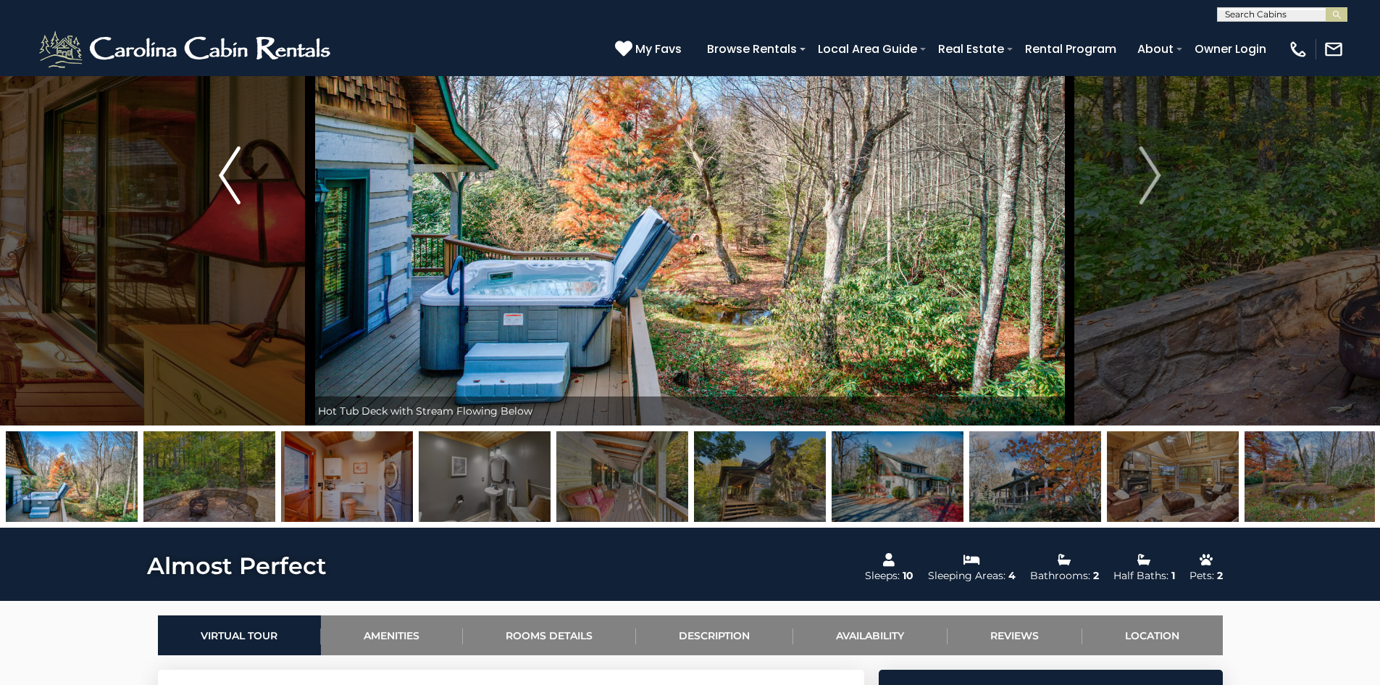
click at [230, 184] on img "Previous" at bounding box center [230, 175] width 22 height 58
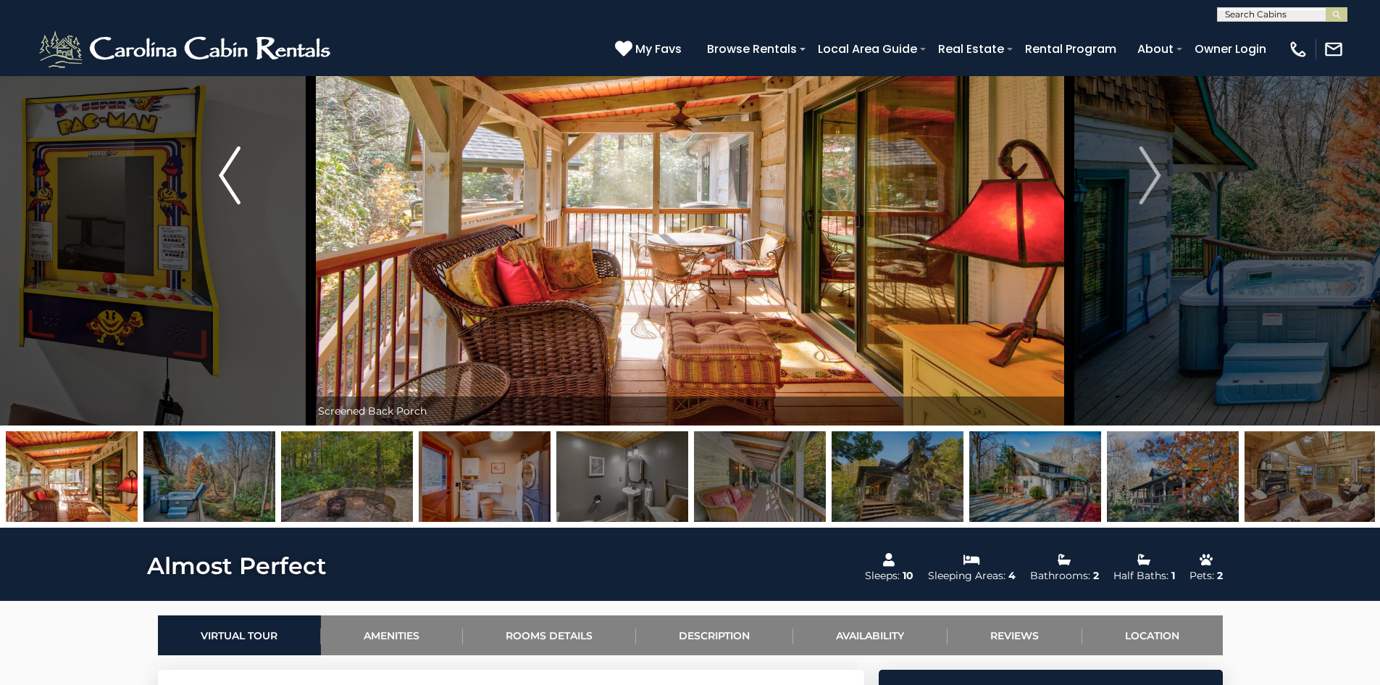
click at [230, 184] on img "Previous" at bounding box center [230, 175] width 22 height 58
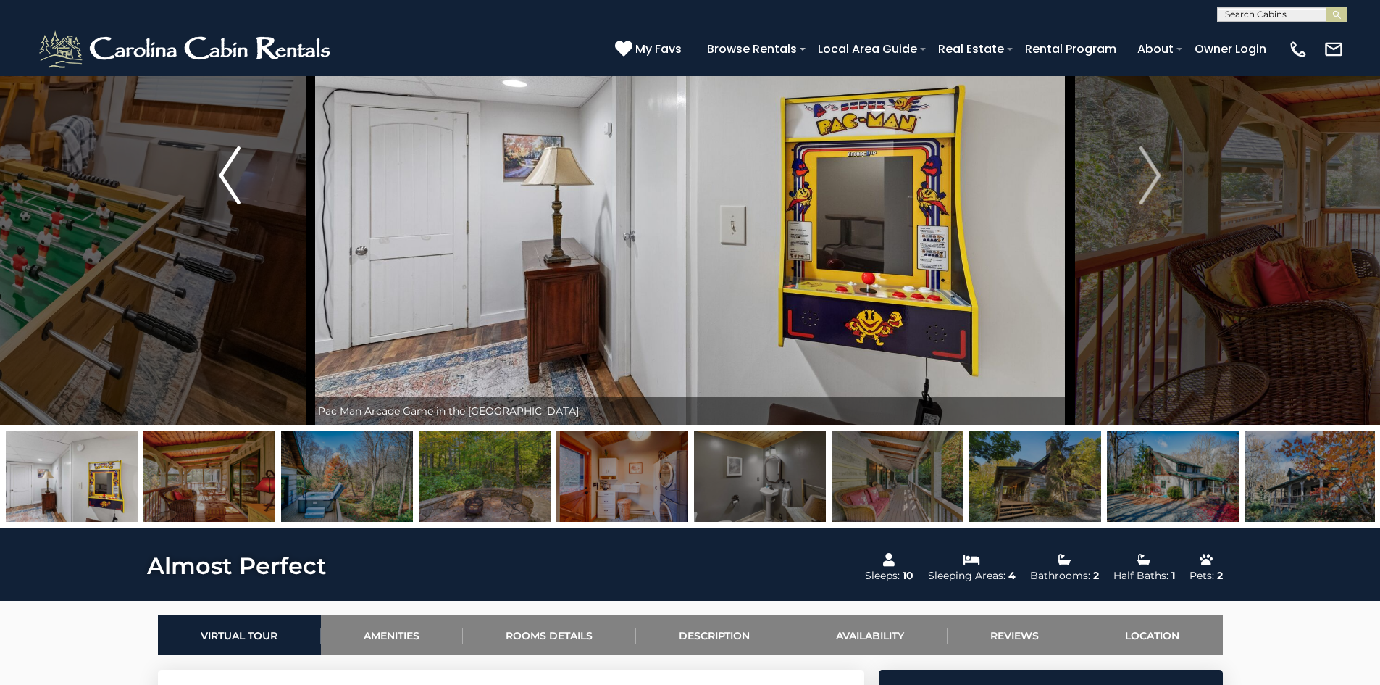
click at [230, 184] on img "Previous" at bounding box center [230, 175] width 22 height 58
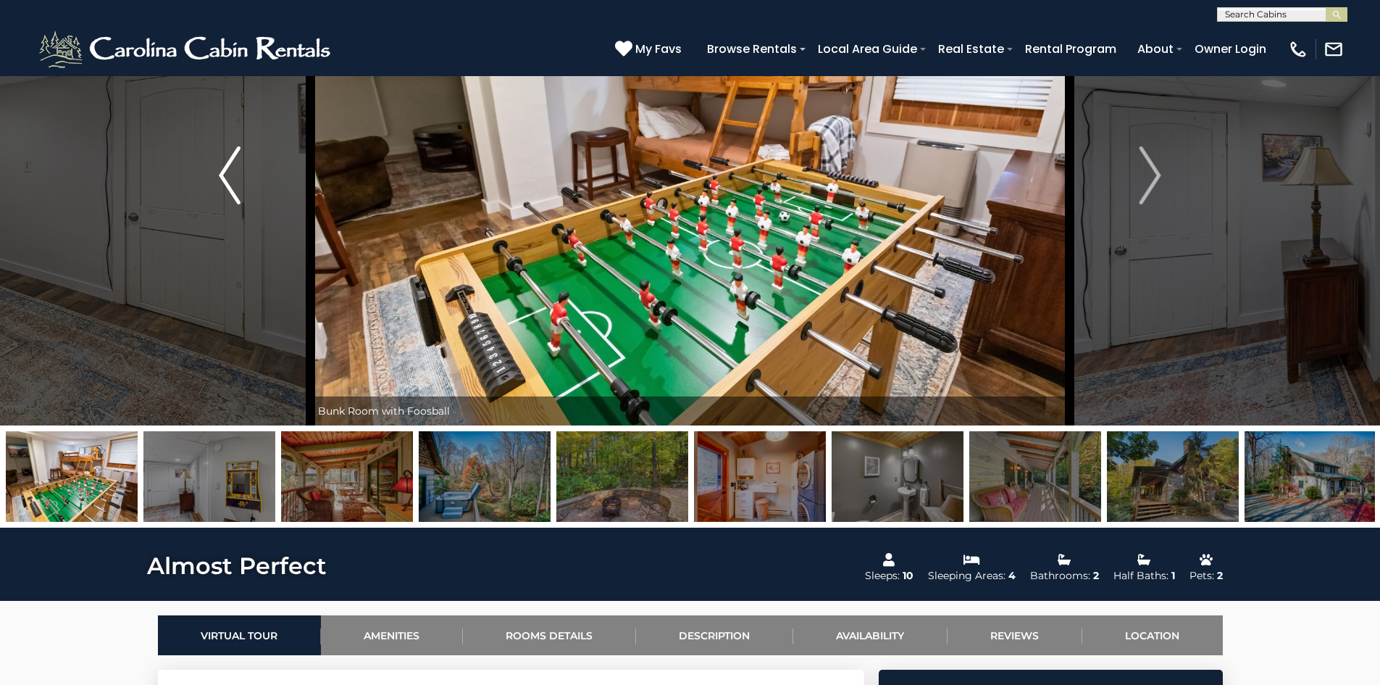
click at [230, 184] on img "Previous" at bounding box center [230, 175] width 22 height 58
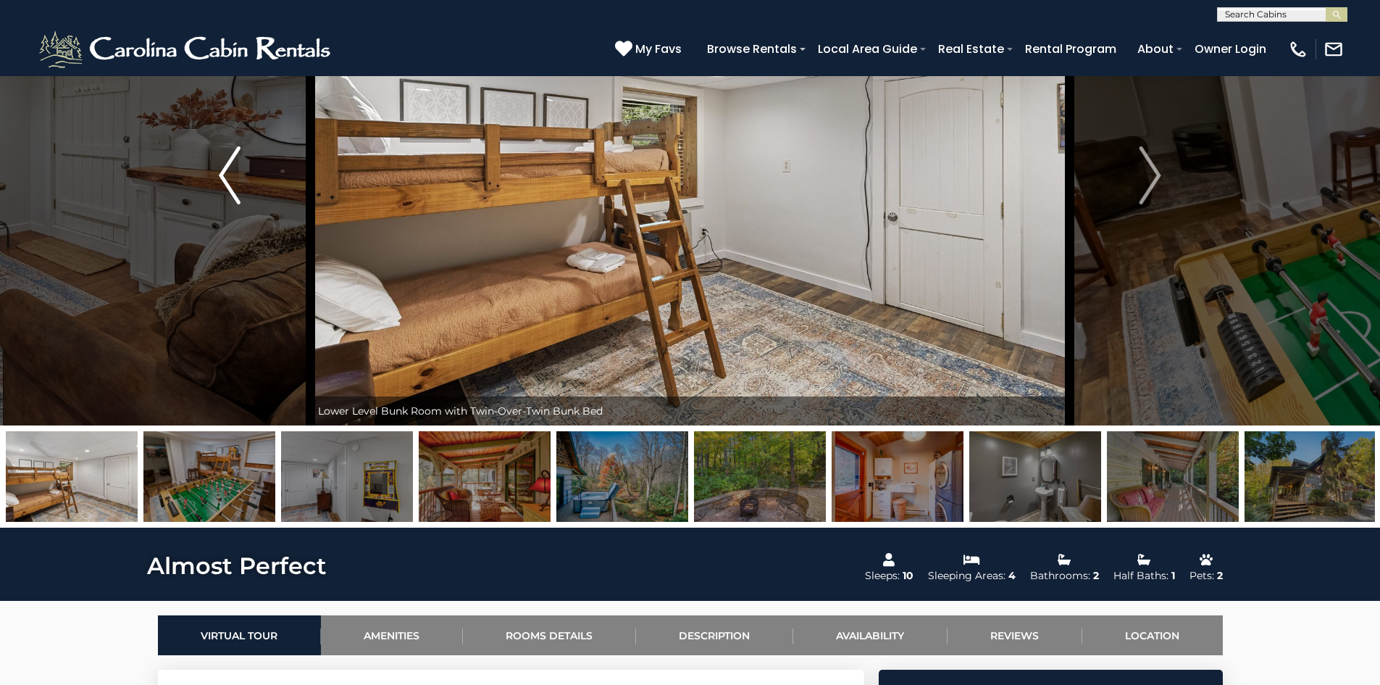
click at [230, 184] on img "Previous" at bounding box center [230, 175] width 22 height 58
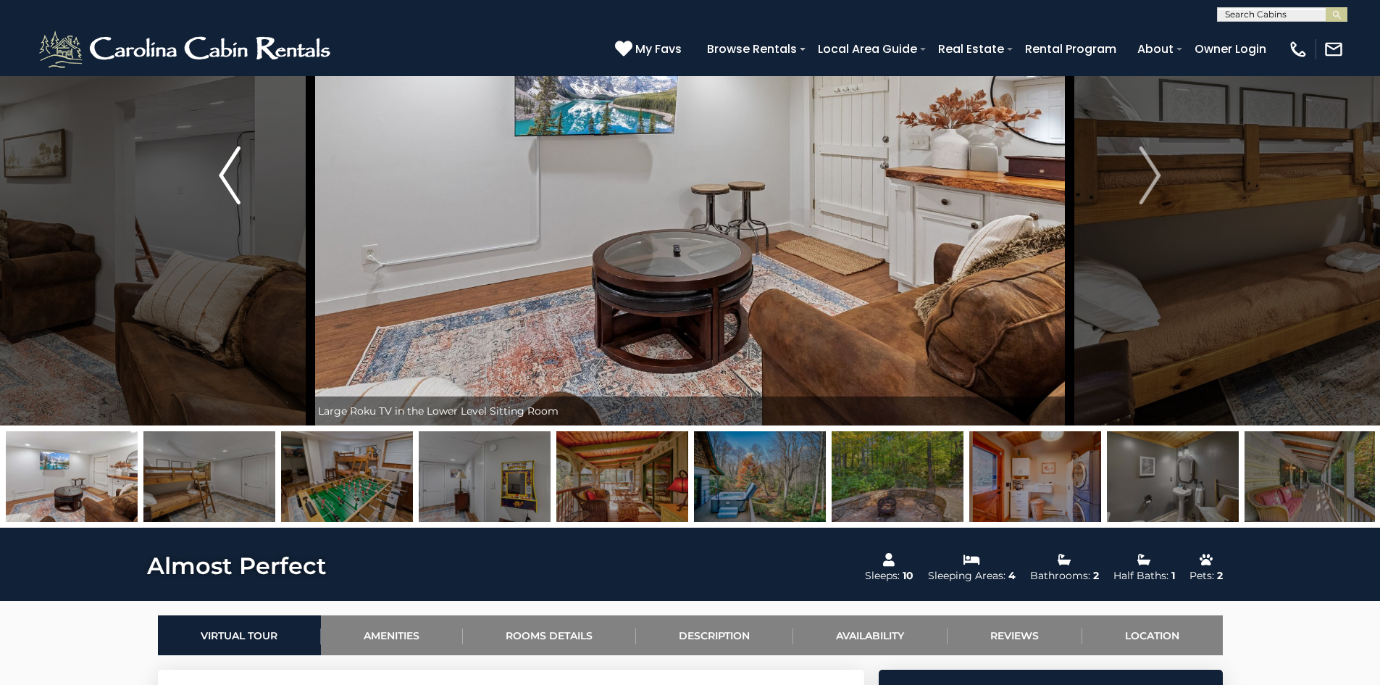
click at [230, 184] on img "Previous" at bounding box center [230, 175] width 22 height 58
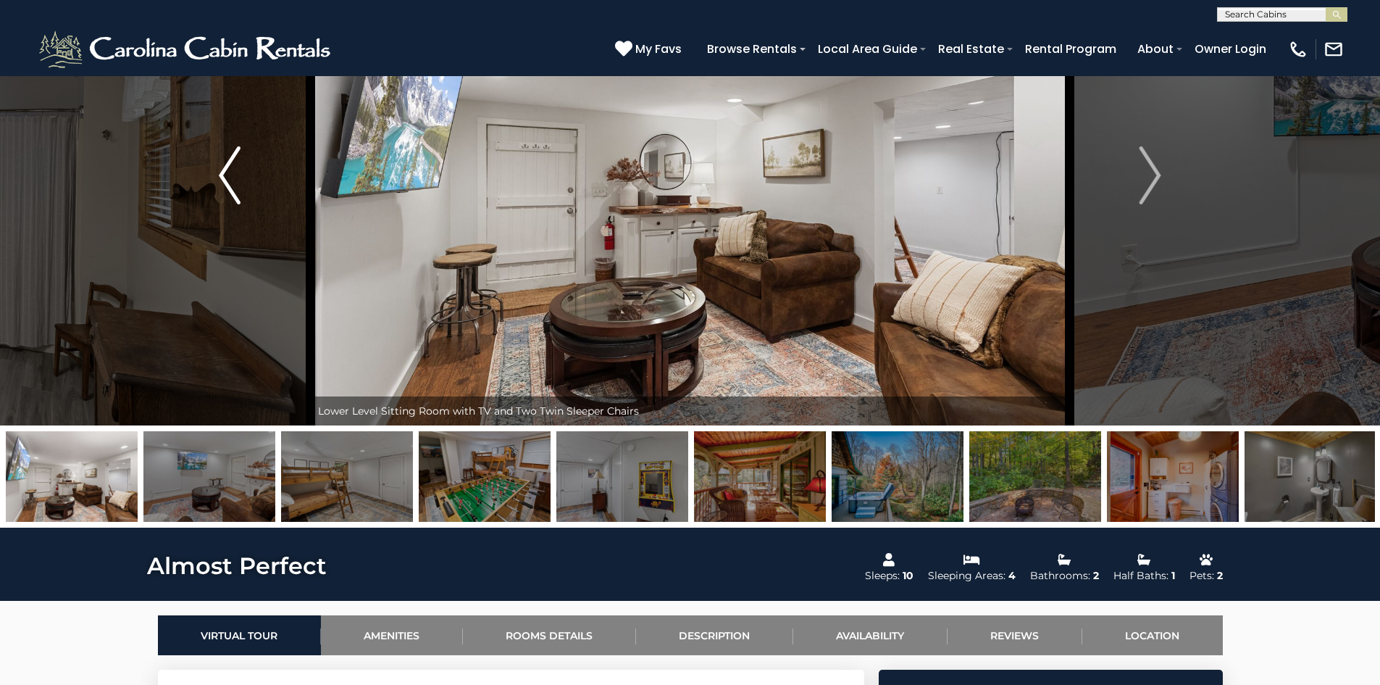
click at [230, 184] on img "Previous" at bounding box center [230, 175] width 22 height 58
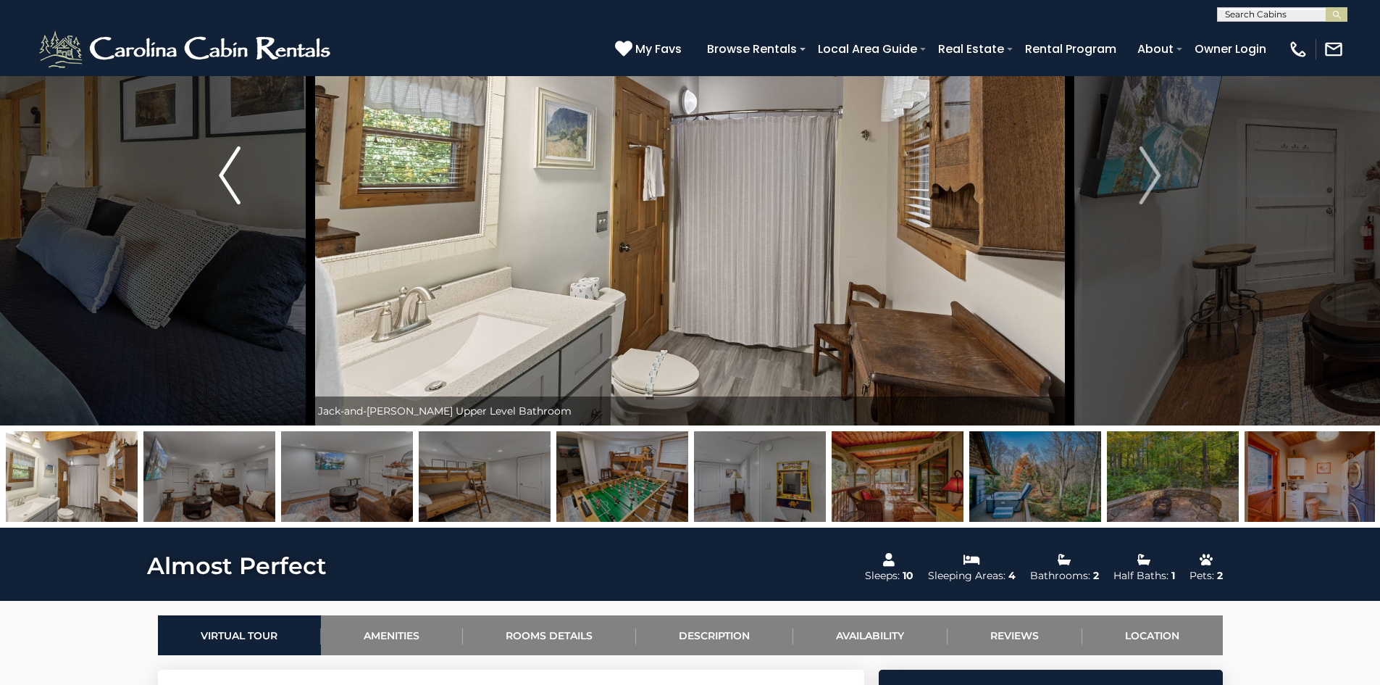
click at [230, 184] on img "Previous" at bounding box center [230, 175] width 22 height 58
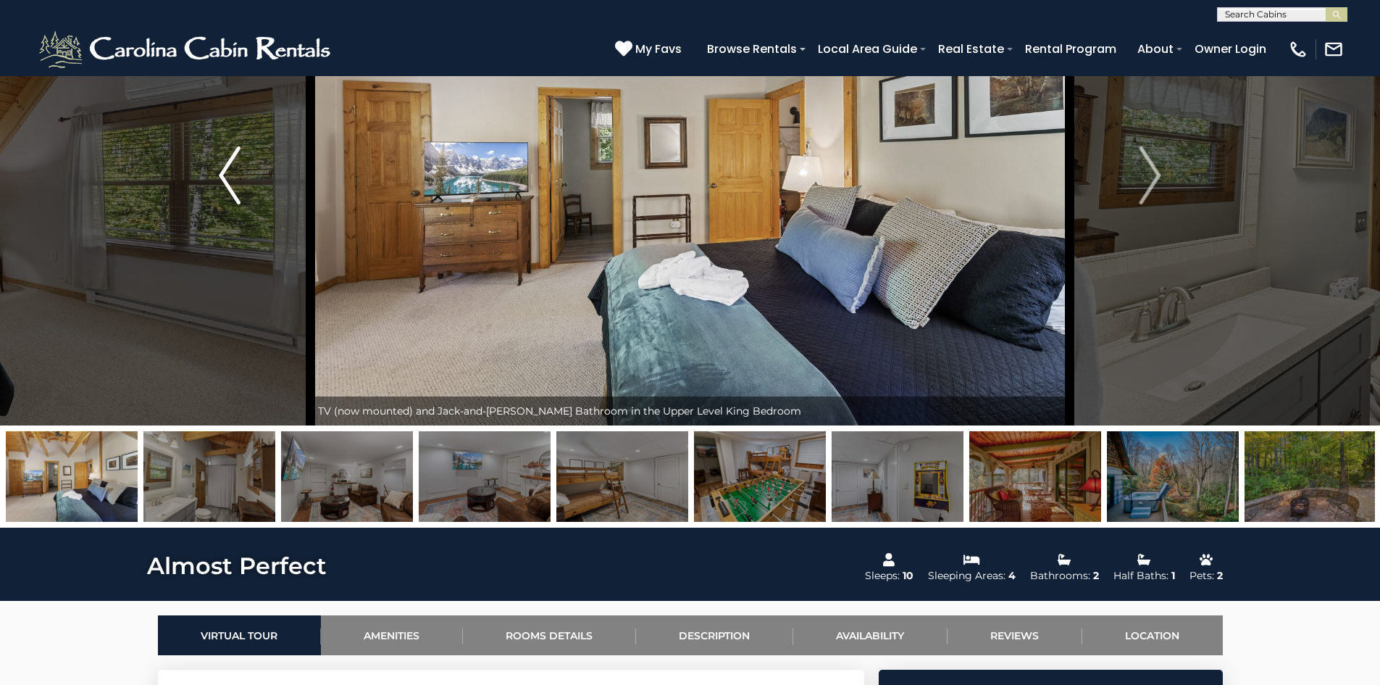
click at [230, 184] on img "Previous" at bounding box center [230, 175] width 22 height 58
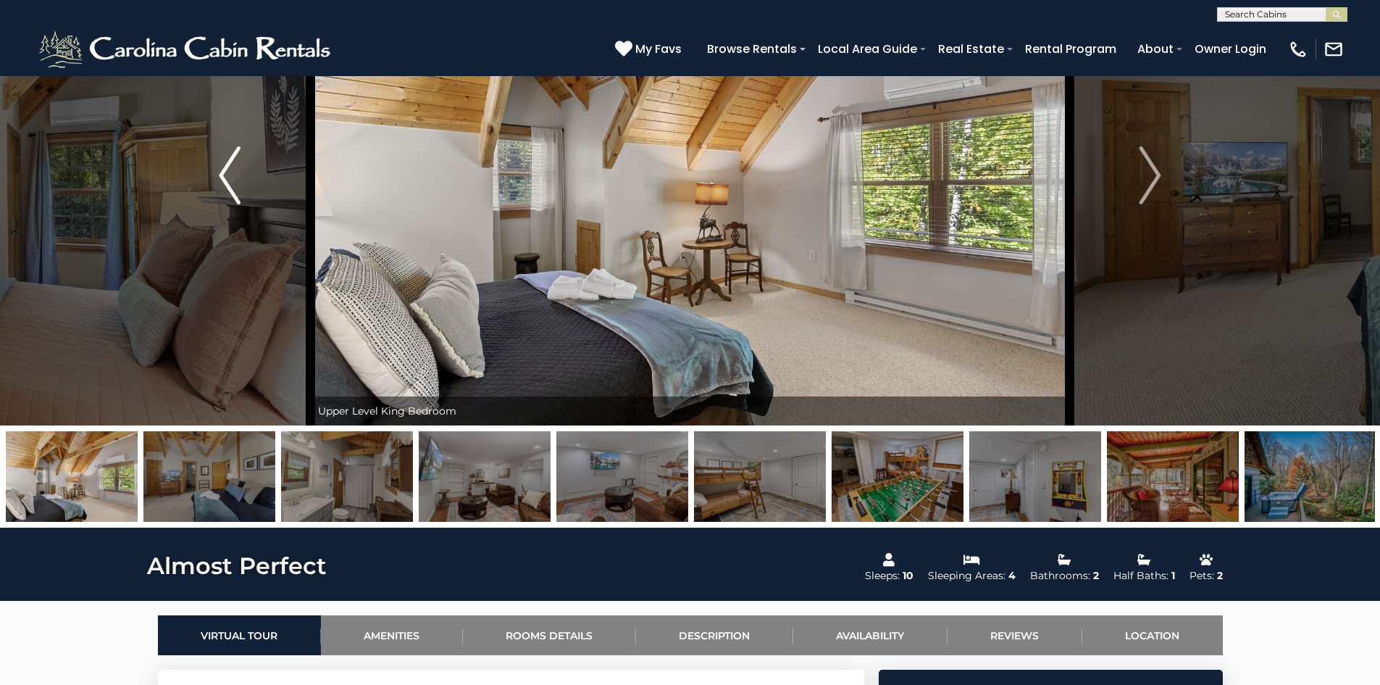
click at [230, 184] on img "Previous" at bounding box center [230, 175] width 22 height 58
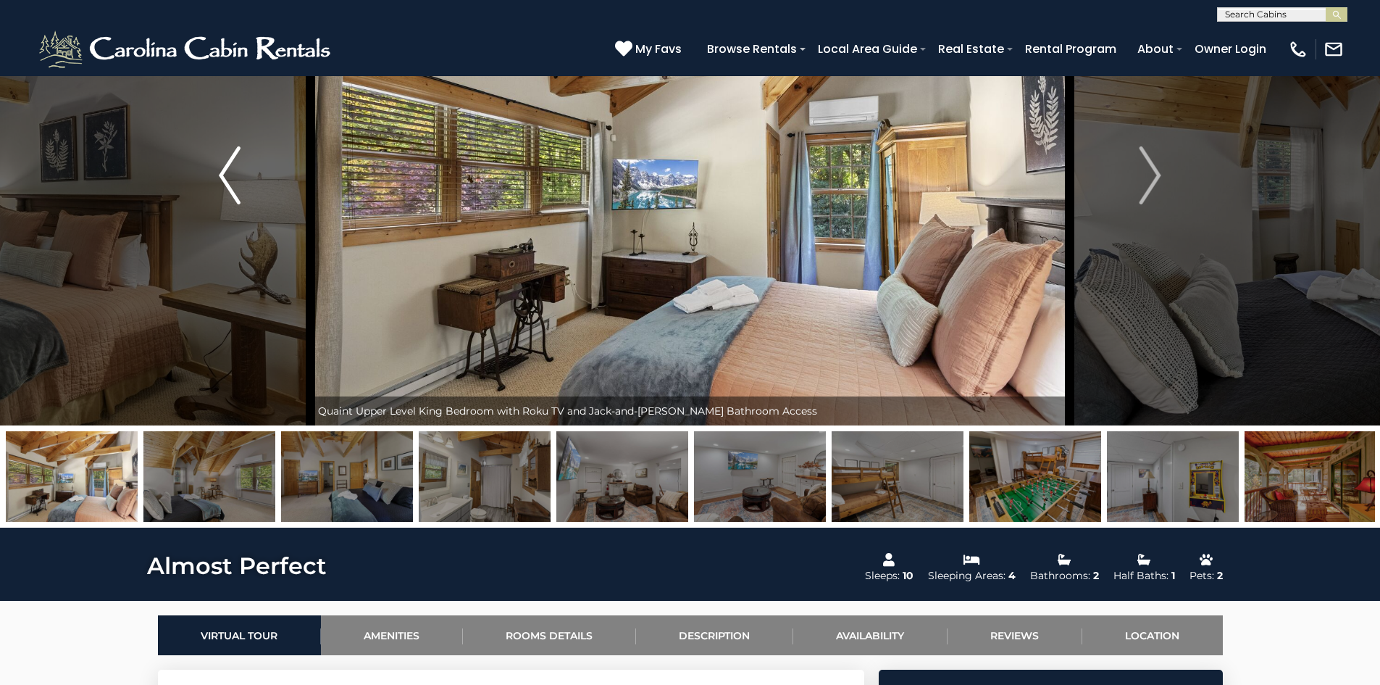
click at [230, 184] on img "Previous" at bounding box center [230, 175] width 22 height 58
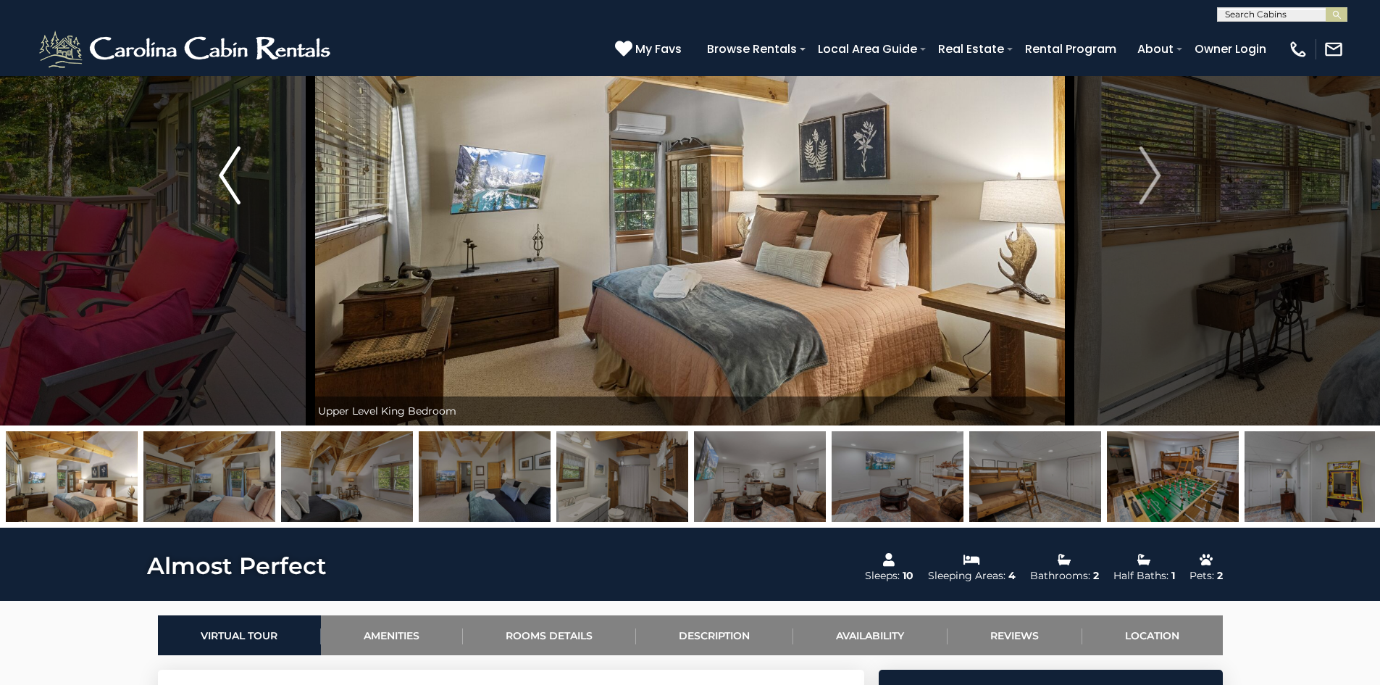
click at [230, 184] on img "Previous" at bounding box center [230, 175] width 22 height 58
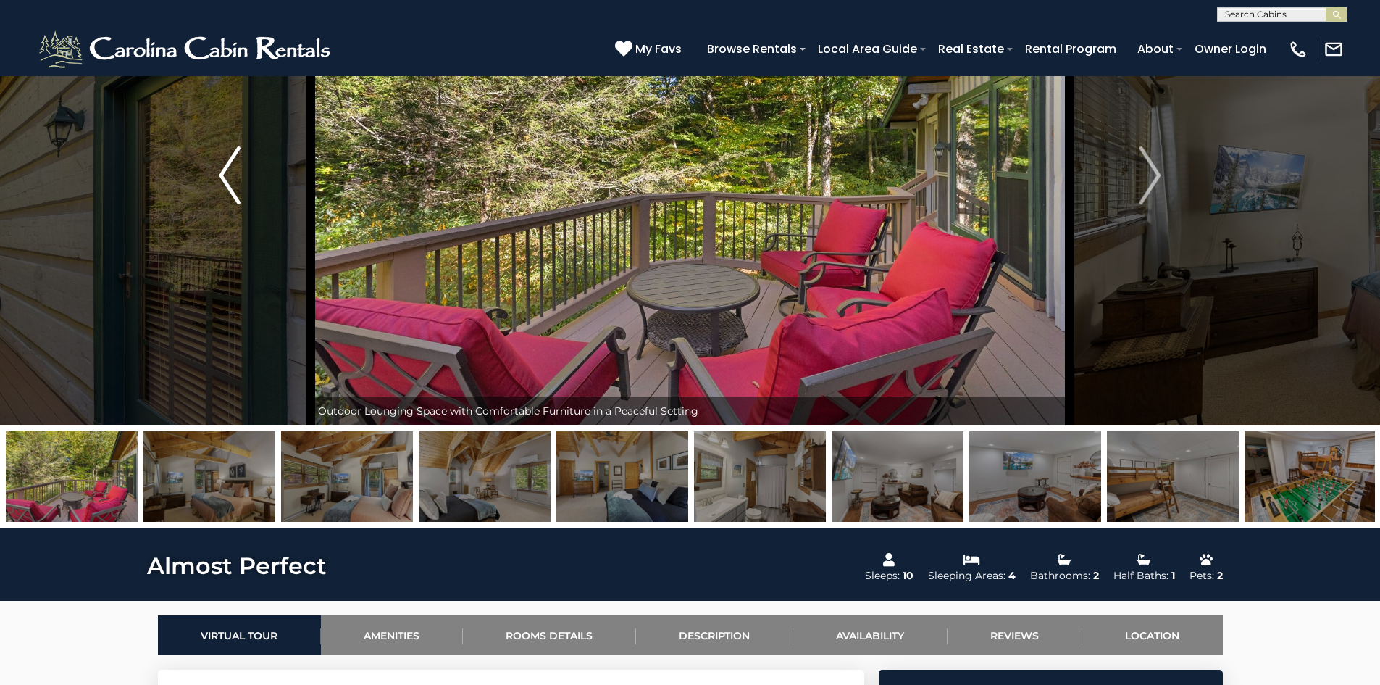
click at [230, 184] on img "Previous" at bounding box center [230, 175] width 22 height 58
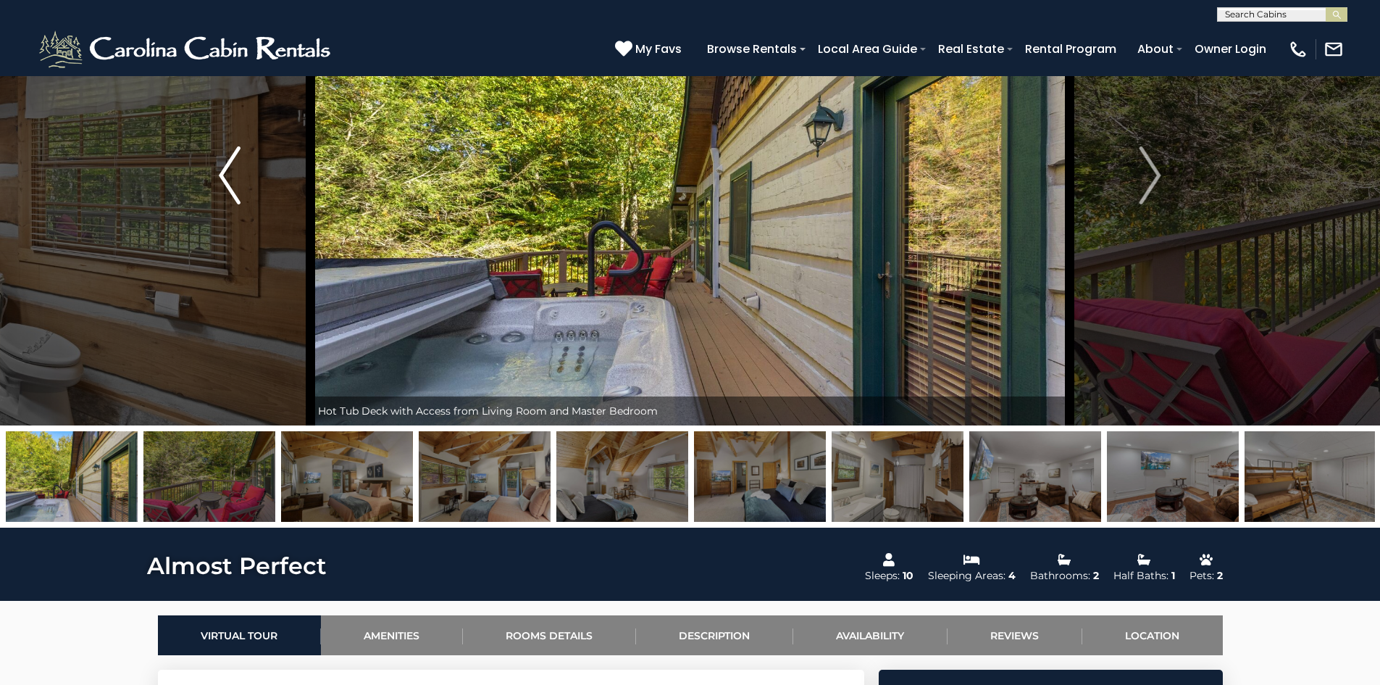
click at [230, 184] on img "Previous" at bounding box center [230, 175] width 22 height 58
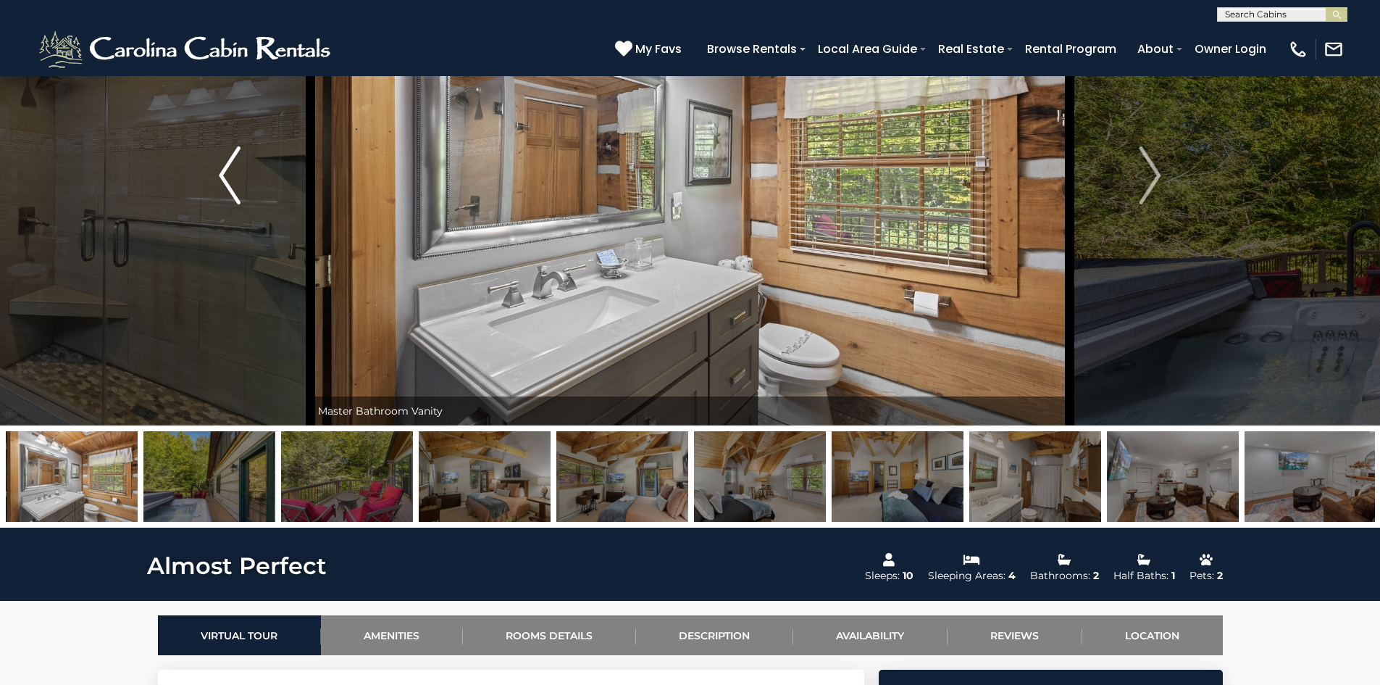
click at [230, 184] on img "Previous" at bounding box center [230, 175] width 22 height 58
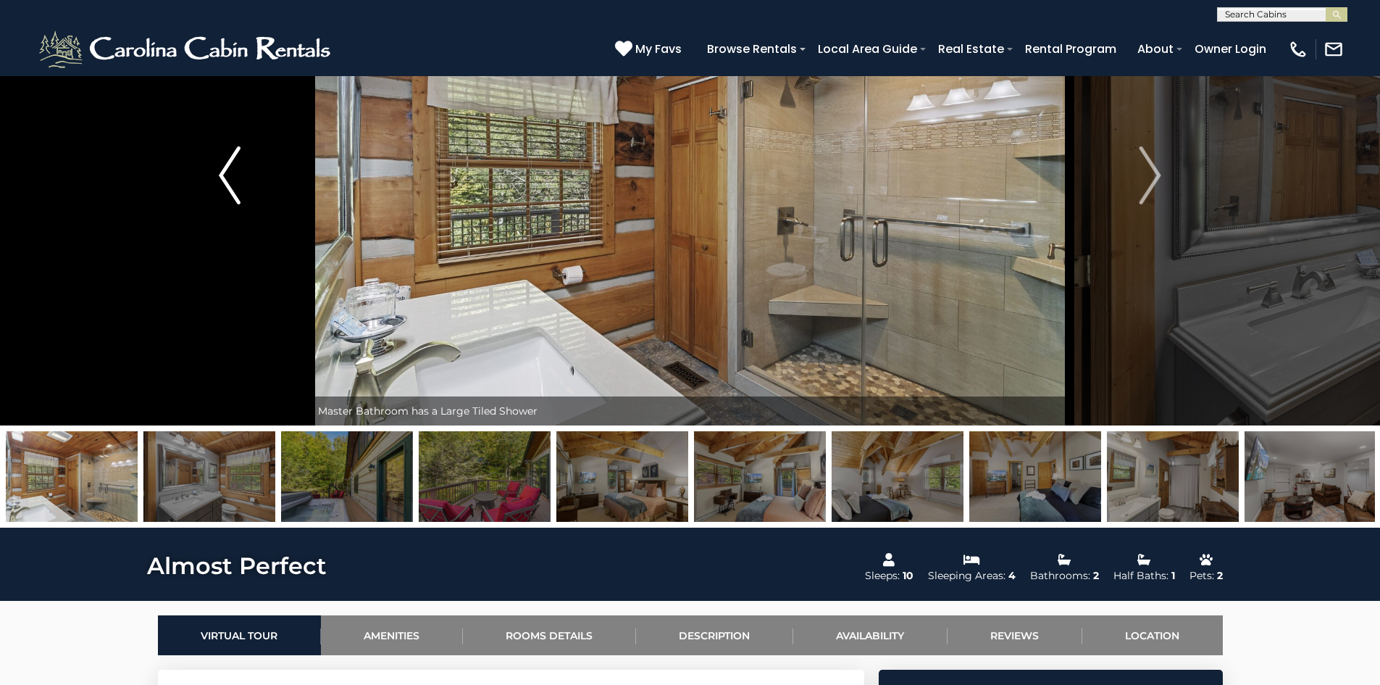
click at [230, 184] on img "Previous" at bounding box center [230, 175] width 22 height 58
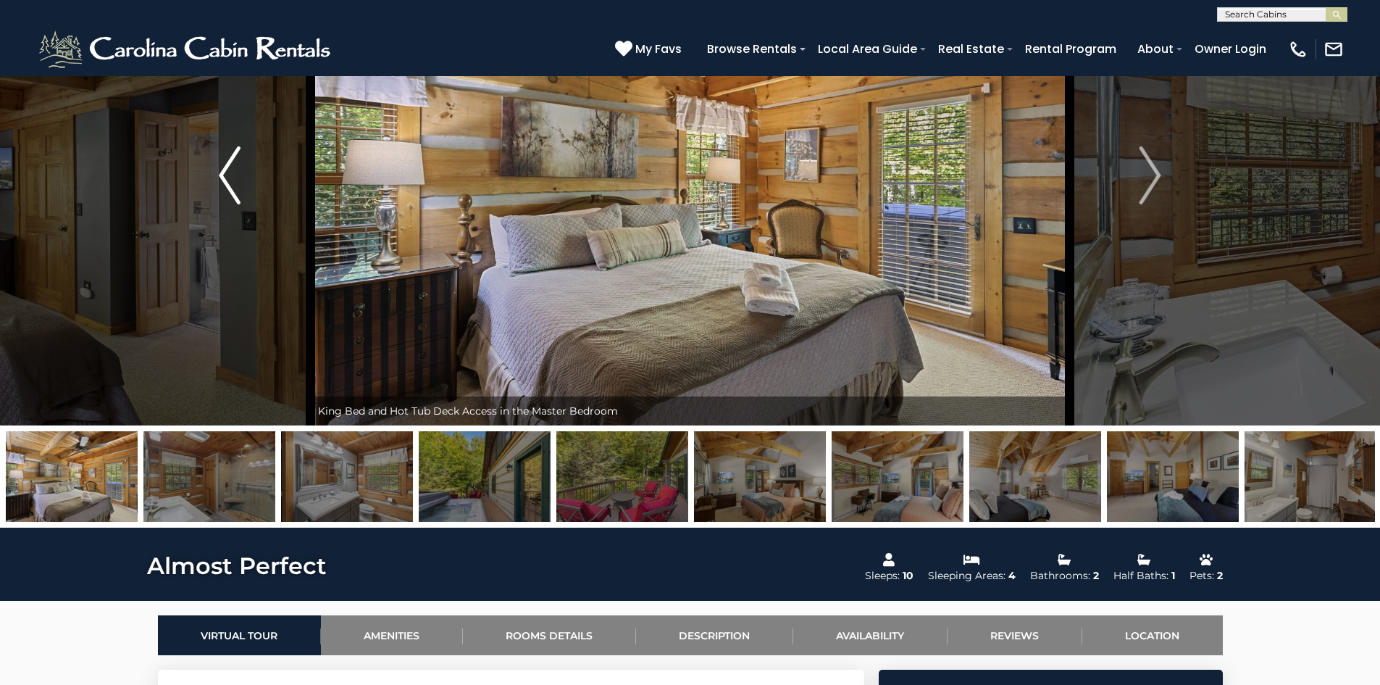
click at [230, 184] on img "Previous" at bounding box center [230, 175] width 22 height 58
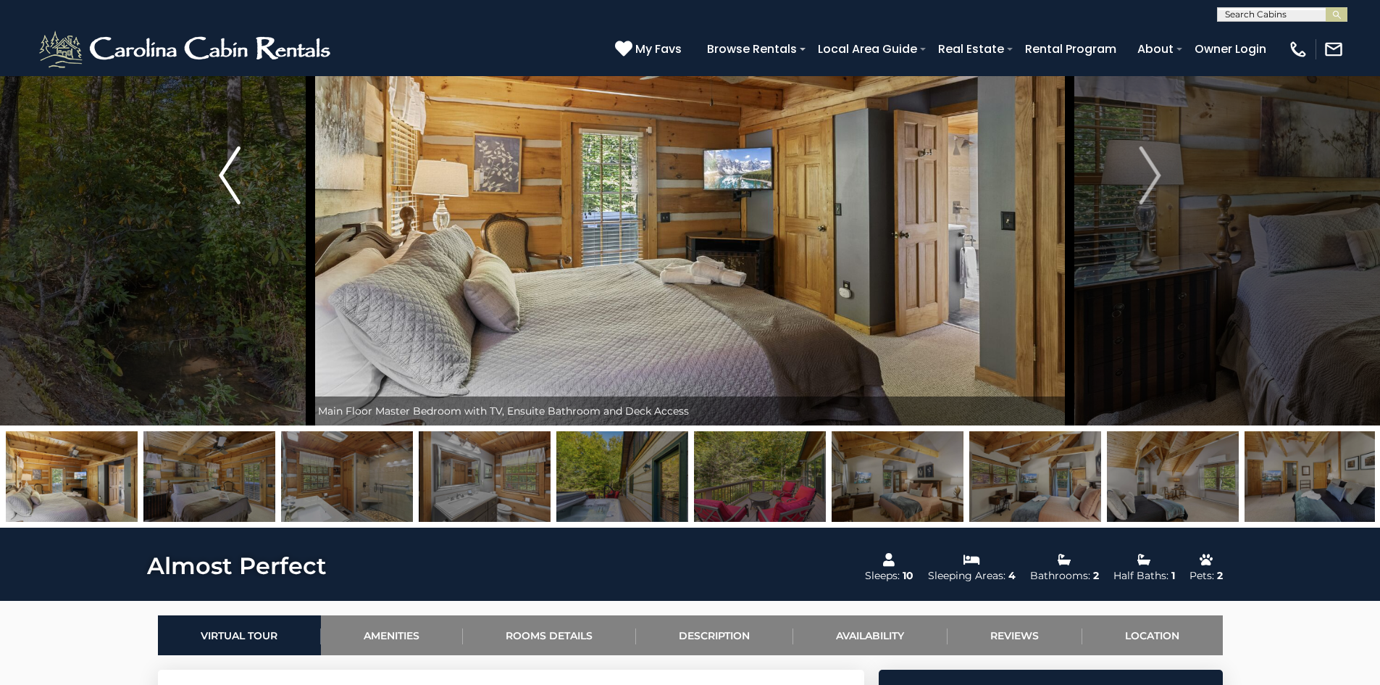
click at [230, 184] on img "Previous" at bounding box center [230, 175] width 22 height 58
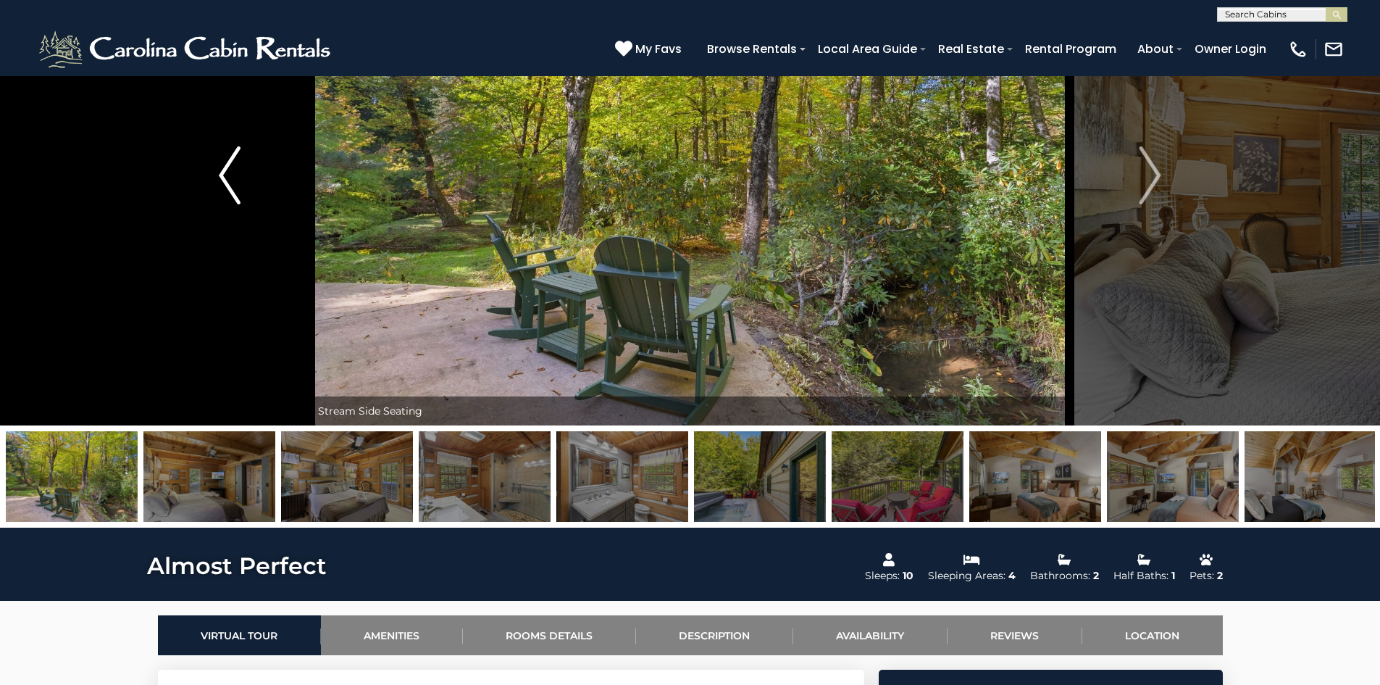
click at [230, 184] on img "Previous" at bounding box center [230, 175] width 22 height 58
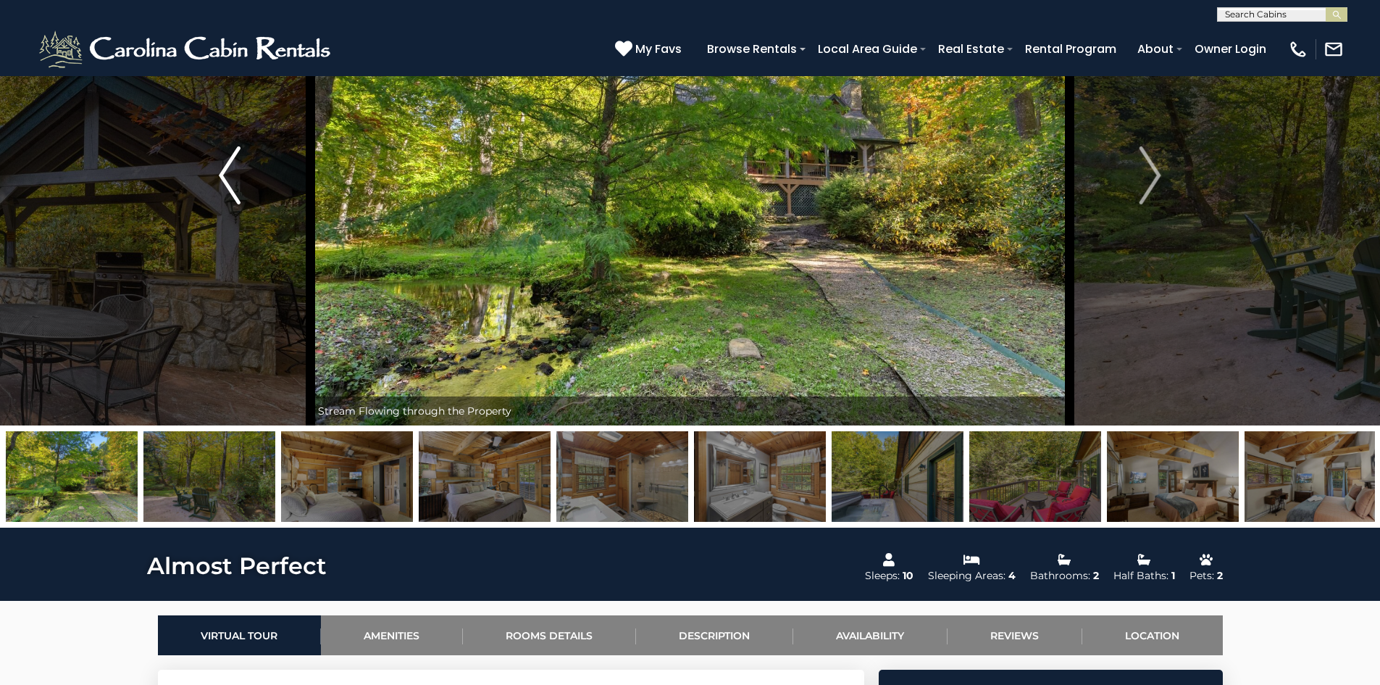
click at [230, 184] on img "Previous" at bounding box center [230, 175] width 22 height 58
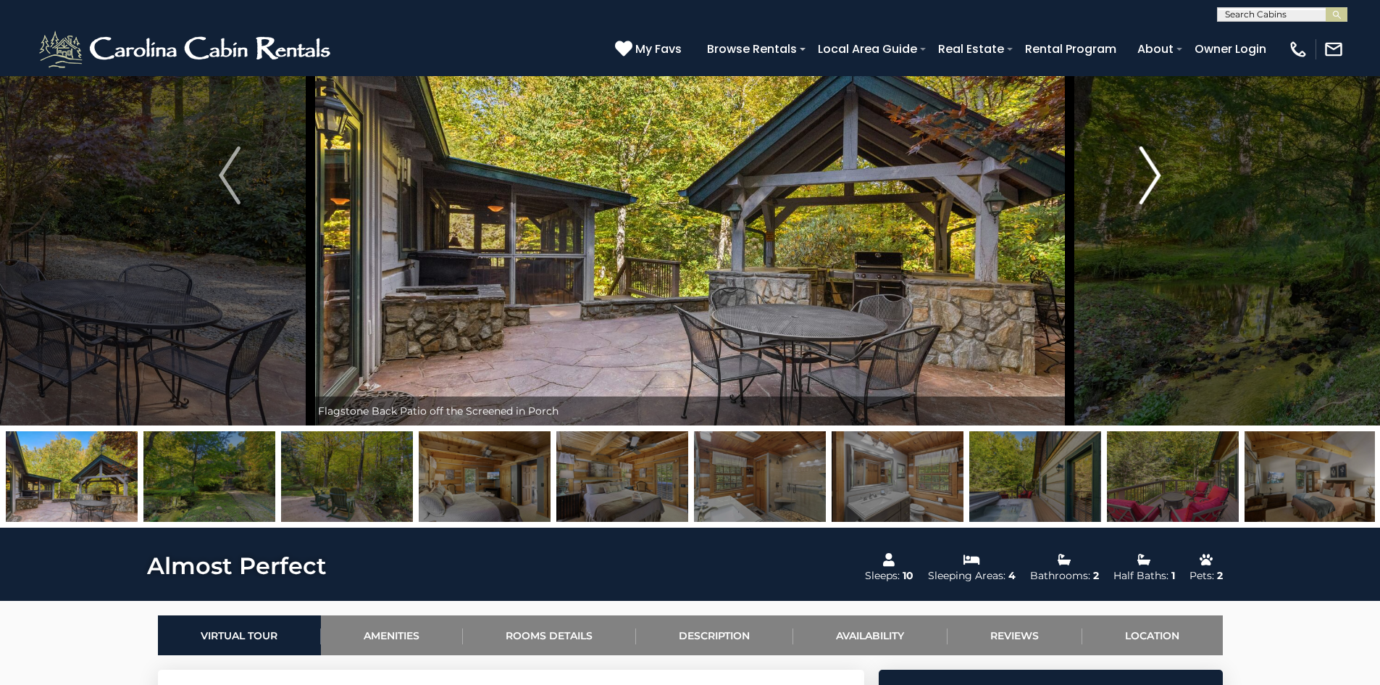
click at [1158, 175] on img "Next" at bounding box center [1151, 175] width 22 height 58
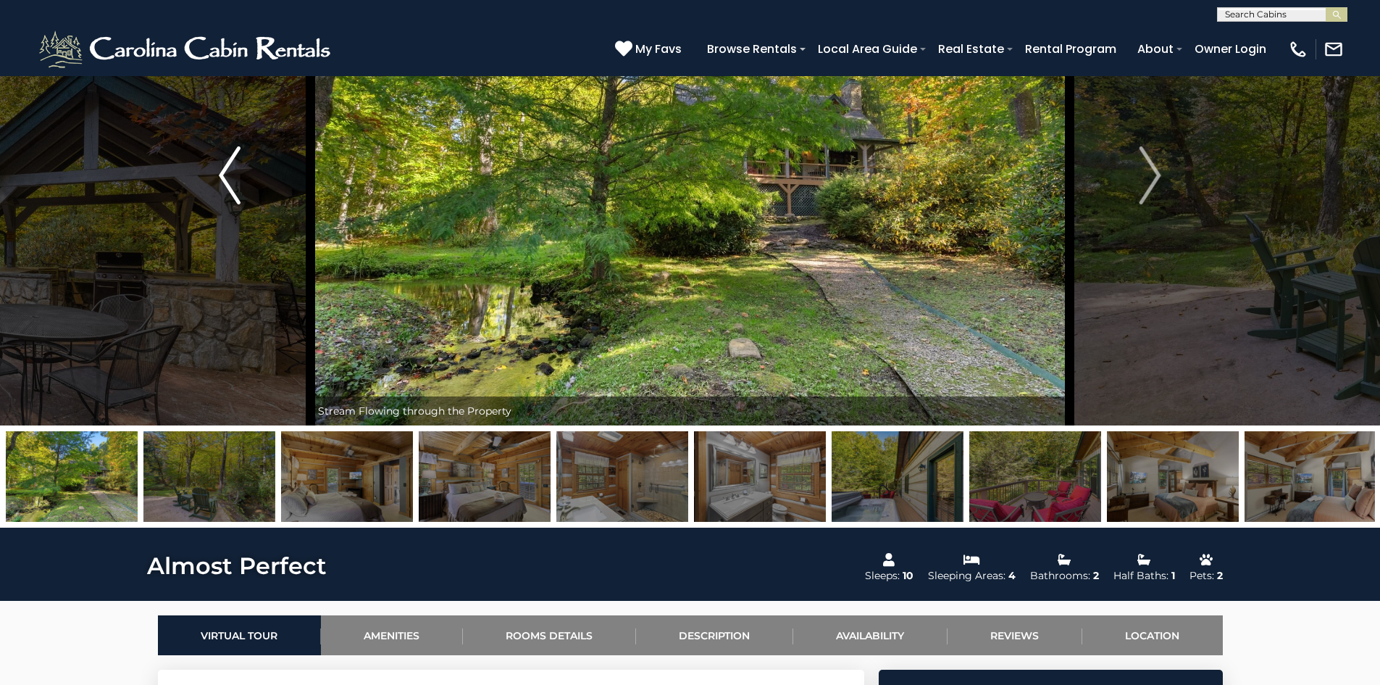
click at [238, 160] on img "Previous" at bounding box center [230, 175] width 22 height 58
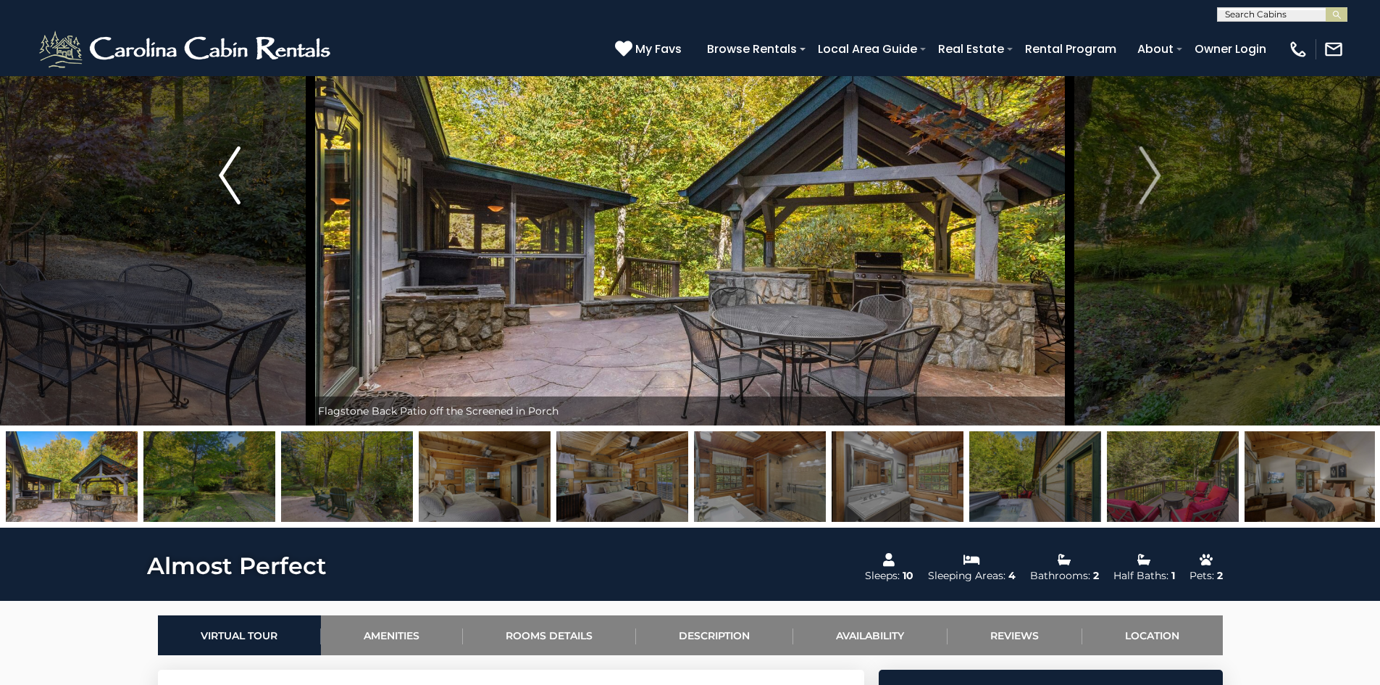
click at [238, 160] on img "Previous" at bounding box center [230, 175] width 22 height 58
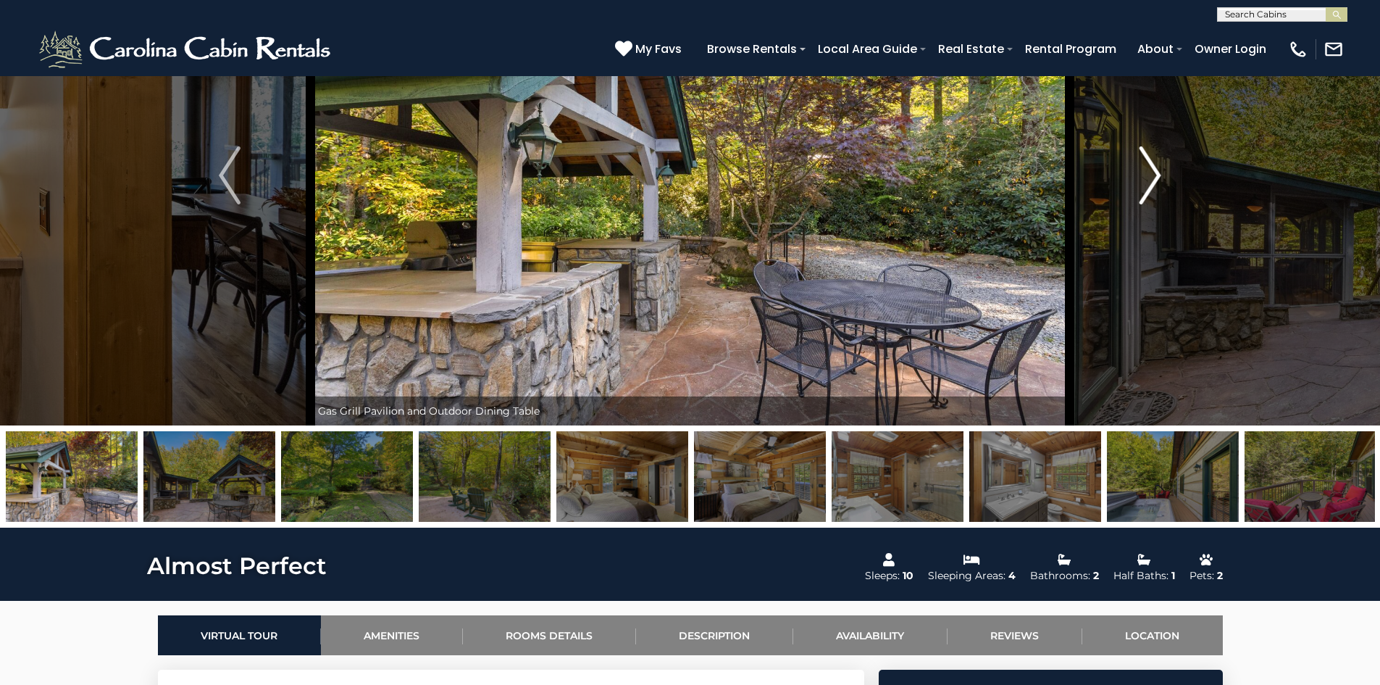
click at [1179, 170] on button "Next" at bounding box center [1150, 175] width 162 height 500
